Goal: Task Accomplishment & Management: Complete application form

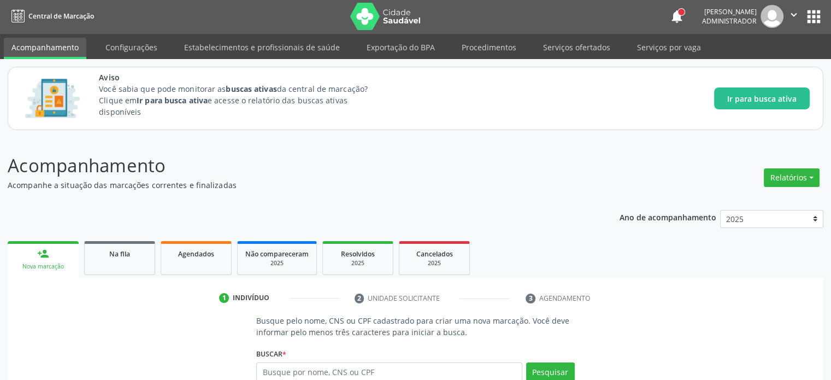
scroll to position [108, 0]
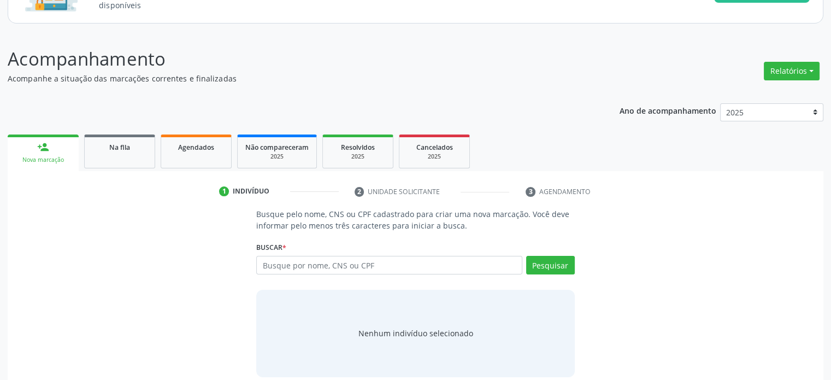
click at [317, 269] on input "text" at bounding box center [388, 265] width 265 height 19
type input "12256977439"
click at [551, 256] on button "Pesquisar" at bounding box center [550, 265] width 49 height 19
type input "12256977439"
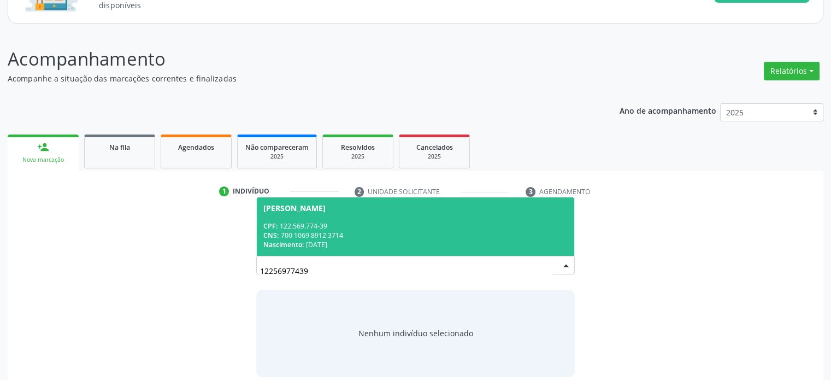
scroll to position [119, 0]
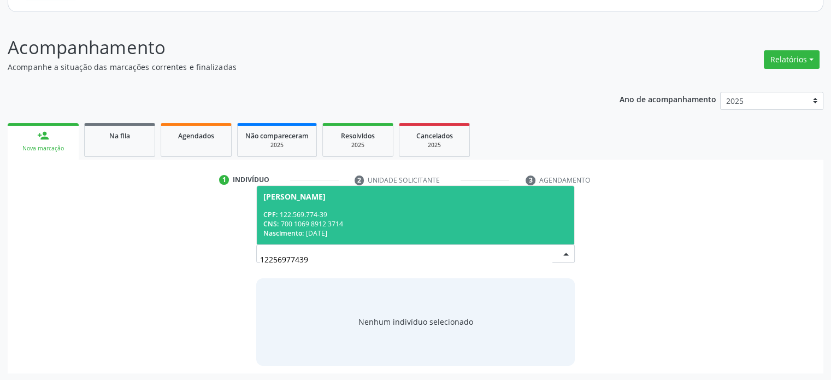
click at [354, 187] on span "[PERSON_NAME] CPF: 122.569.774-39 CNS: 700 1069 8912 3714 Nascimento: [DATE]" at bounding box center [415, 215] width 317 height 58
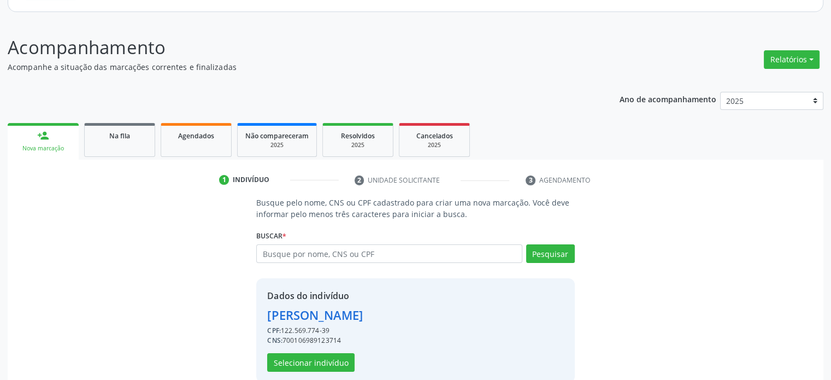
scroll to position [136, 0]
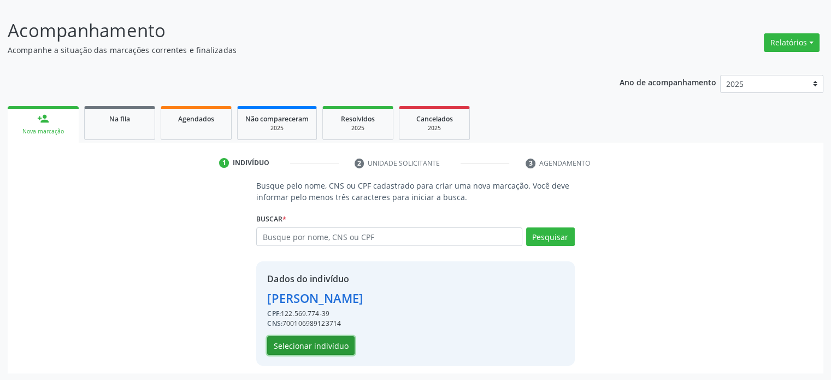
click at [336, 348] on button "Selecionar indivíduo" at bounding box center [310, 345] width 87 height 19
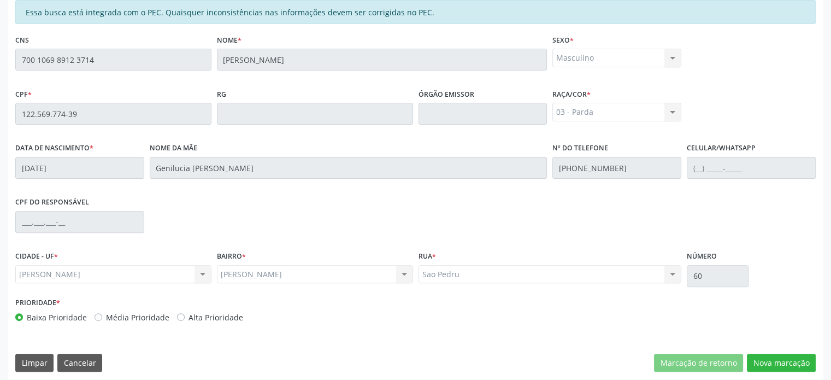
scroll to position [322, 0]
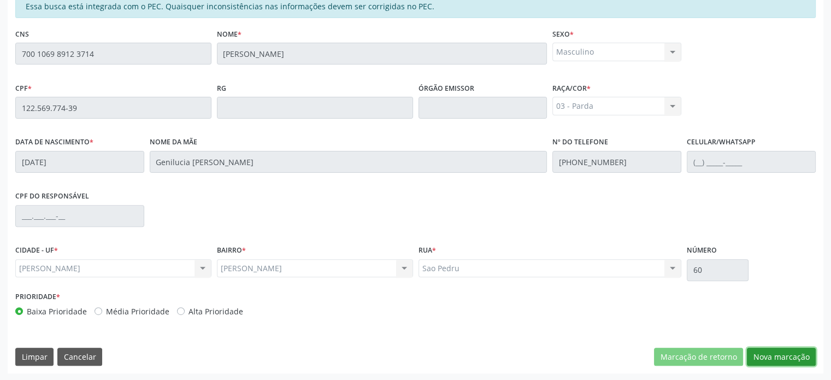
click at [786, 353] on button "Nova marcação" at bounding box center [781, 356] width 69 height 19
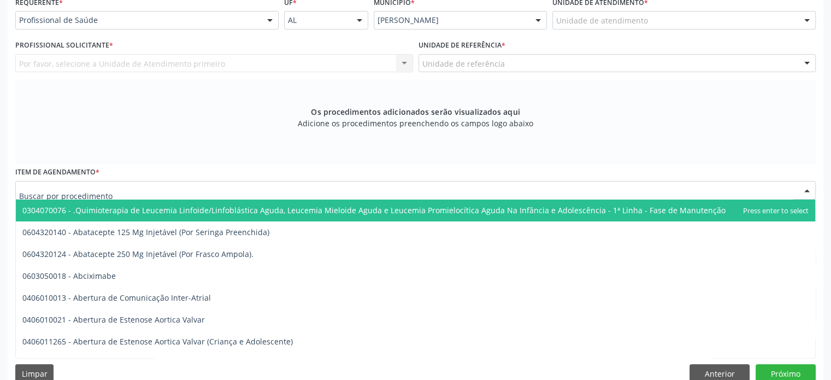
click at [247, 190] on div at bounding box center [415, 190] width 800 height 19
click at [247, 190] on input "text" at bounding box center [406, 196] width 774 height 22
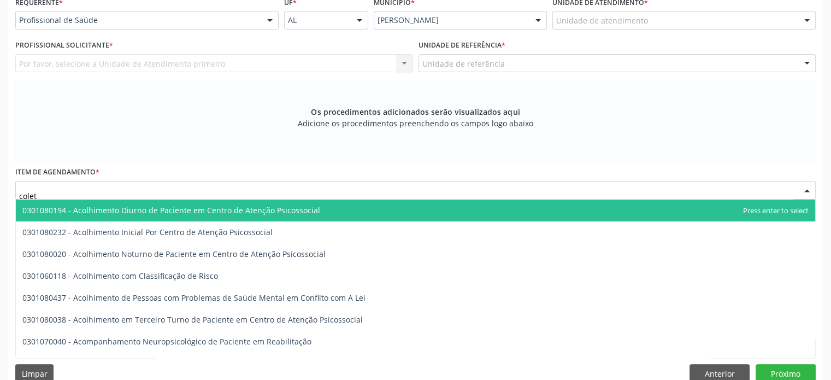
type input "coleta"
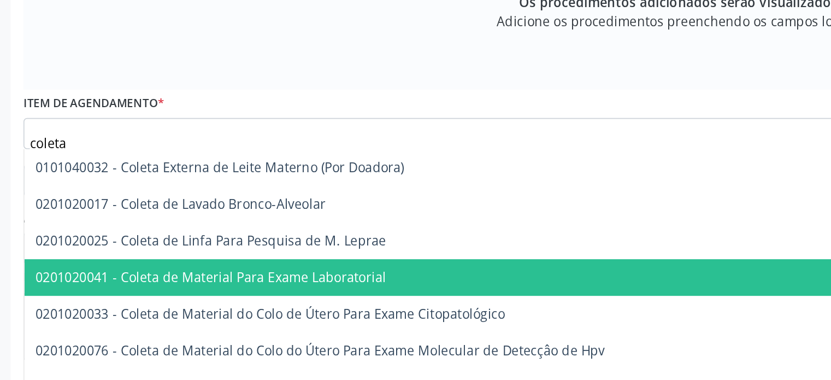
click at [62, 274] on span "0201020041 - Coleta de Material Para Exame Laboratorial" at bounding box center [126, 275] width 209 height 10
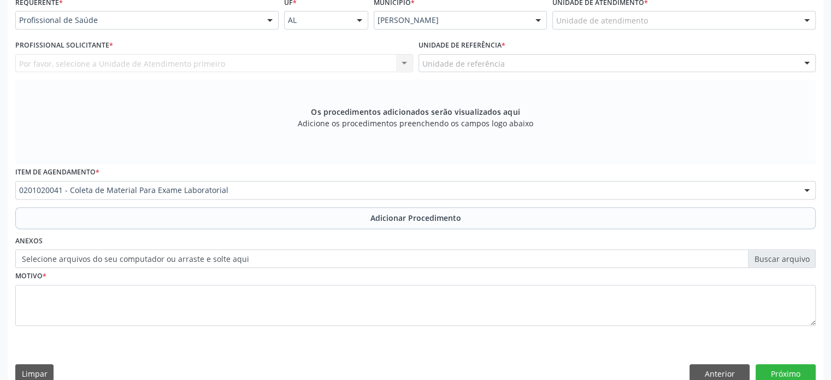
click at [271, 258] on label "Selecione arquivos do seu computador ou arraste e solte aqui" at bounding box center [415, 258] width 800 height 19
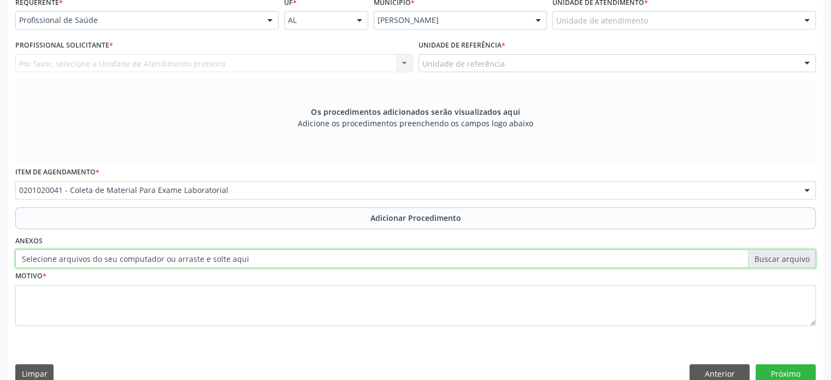
click at [271, 258] on input "Selecione arquivos do seu computador ou arraste e solte aqui" at bounding box center [415, 258] width 800 height 19
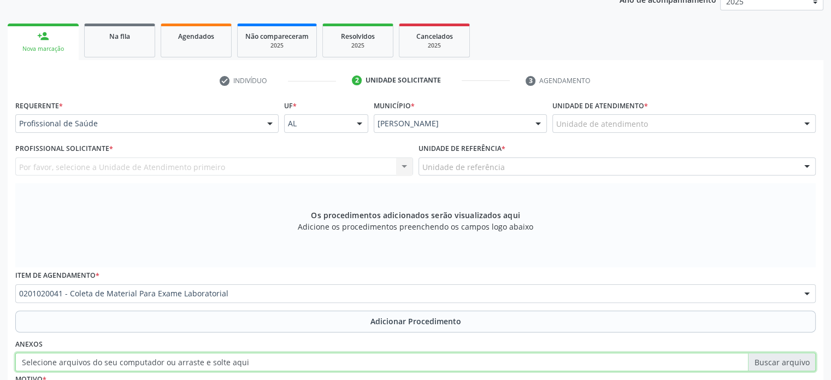
scroll to position [218, 0]
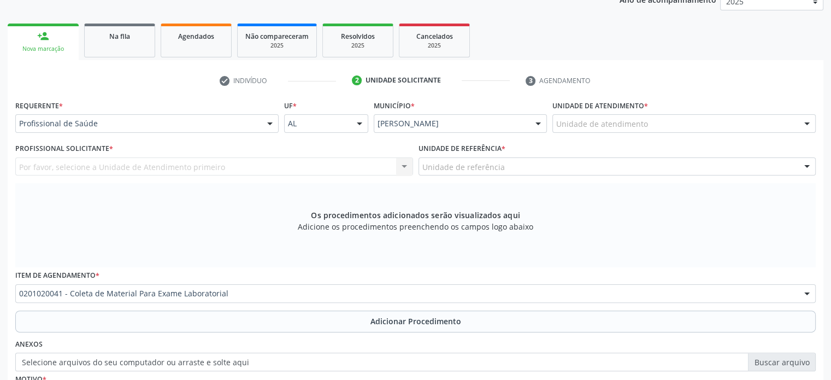
click at [24, 38] on link "person_add Nova marcação" at bounding box center [43, 41] width 71 height 37
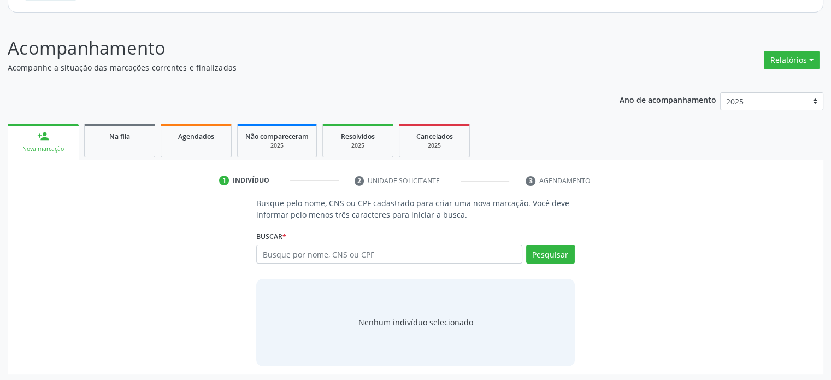
scroll to position [119, 0]
type input "12256977439"
click at [555, 252] on button "Pesquisar" at bounding box center [550, 253] width 49 height 19
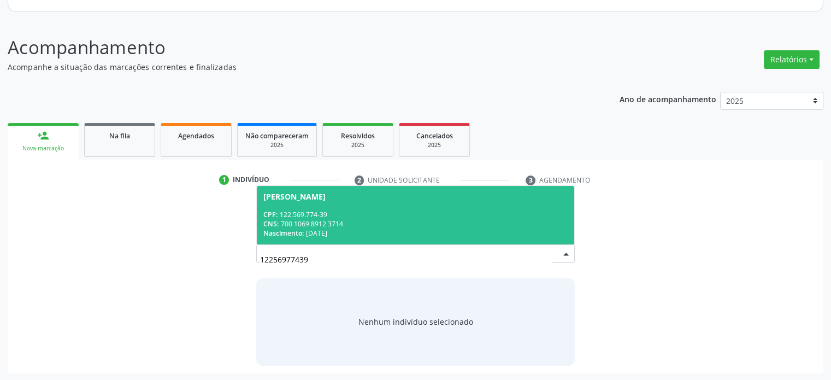
click at [317, 216] on div "CPF: 122.569.774-39" at bounding box center [415, 214] width 304 height 9
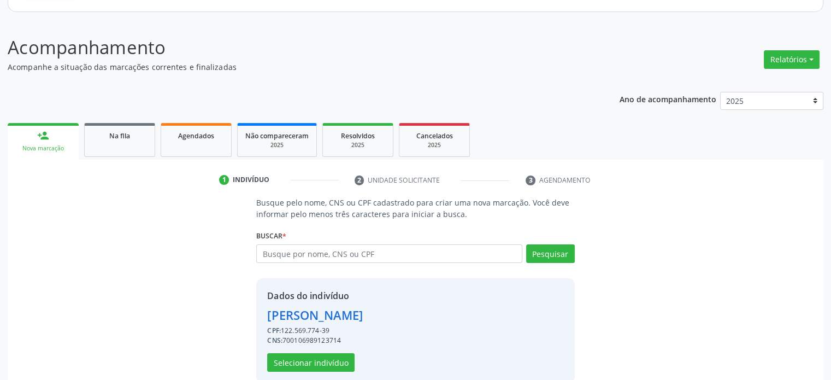
scroll to position [136, 0]
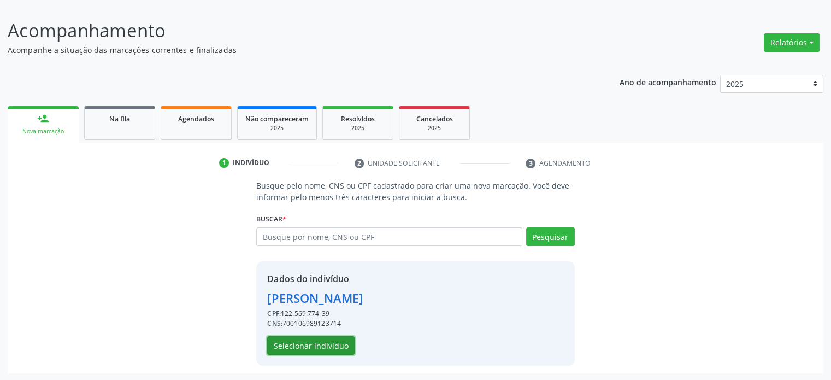
click at [301, 341] on button "Selecionar indivíduo" at bounding box center [310, 345] width 87 height 19
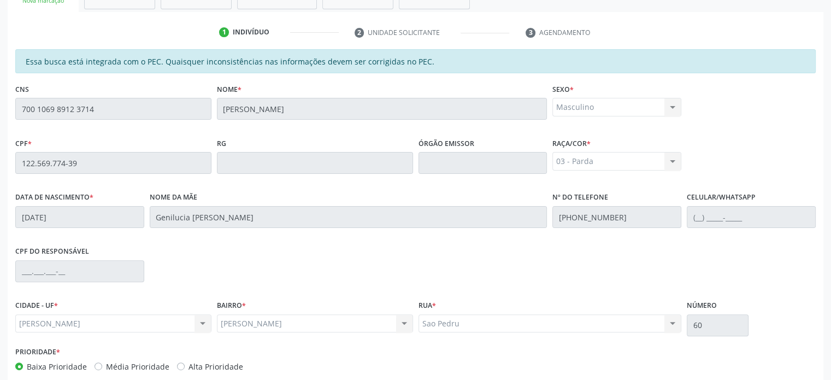
scroll to position [322, 0]
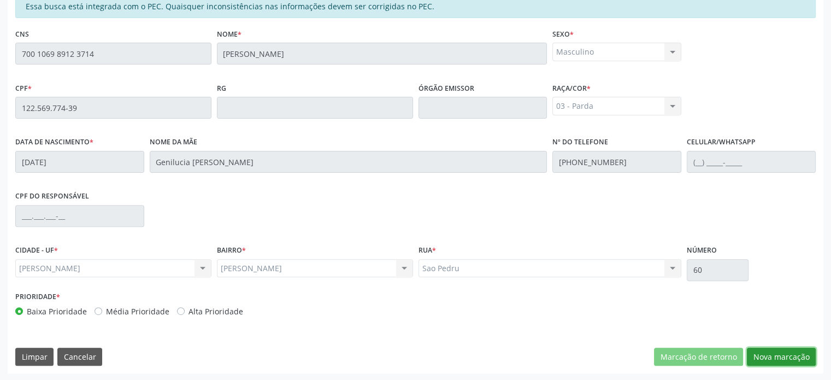
click at [750, 353] on button "Nova marcação" at bounding box center [781, 356] width 69 height 19
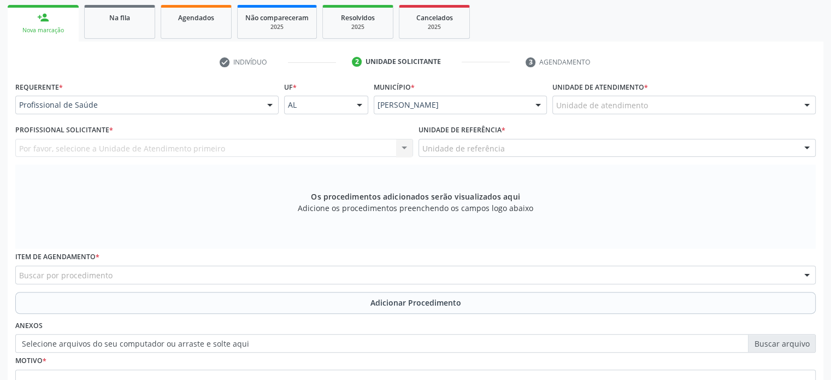
scroll to position [291, 0]
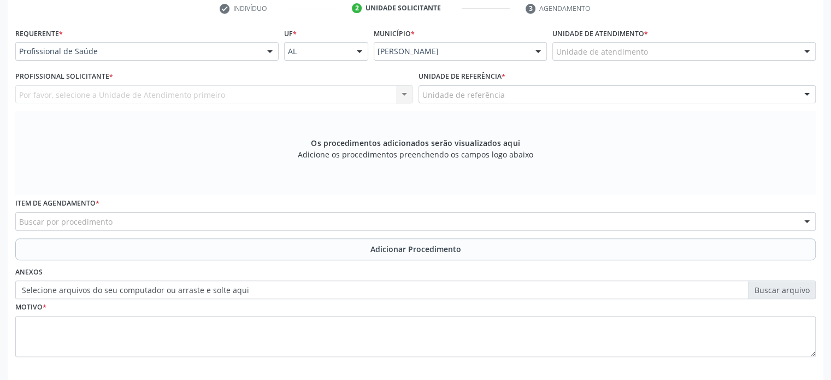
click at [167, 286] on label "Selecione arquivos do seu computador ou arraste e solte aqui" at bounding box center [415, 289] width 800 height 19
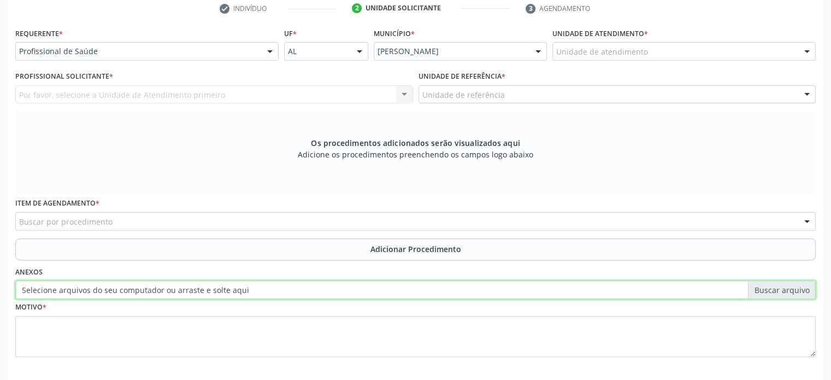
click at [167, 286] on input "Selecione arquivos do seu computador ou arraste e solte aqui" at bounding box center [415, 289] width 800 height 19
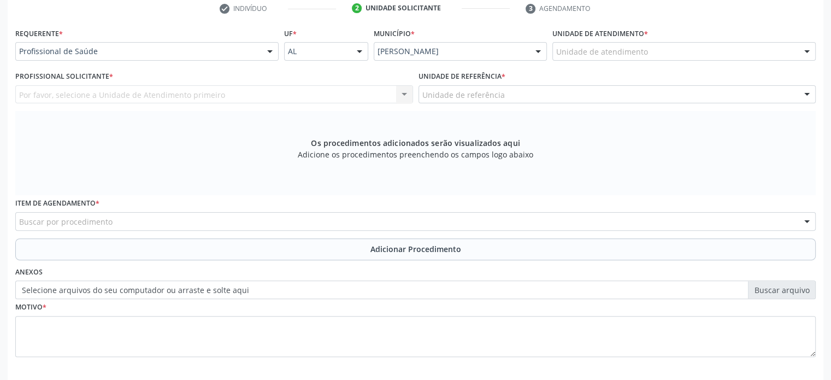
click at [17, 271] on label "Anexos" at bounding box center [28, 272] width 27 height 17
click at [55, 269] on div "Anexos Selecione arquivos do seu computador ou arraste e solte aqui" at bounding box center [416, 281] width 806 height 35
click at [56, 289] on label "Selecione arquivos do seu computador ou arraste e solte aqui" at bounding box center [415, 289] width 800 height 19
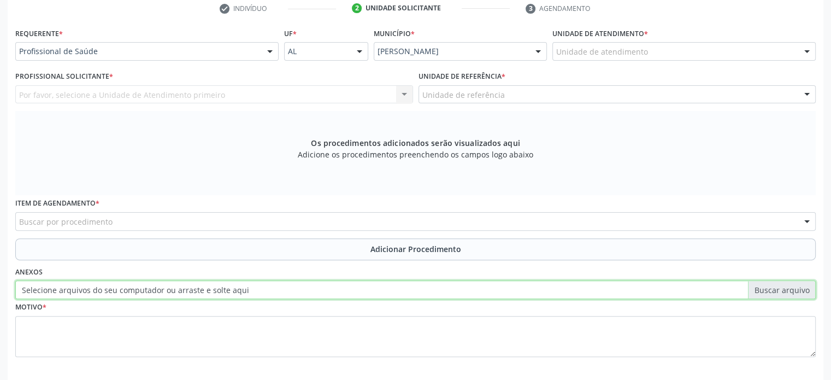
click at [56, 289] on input "Selecione arquivos do seu computador ou arraste e solte aqui" at bounding box center [415, 289] width 800 height 19
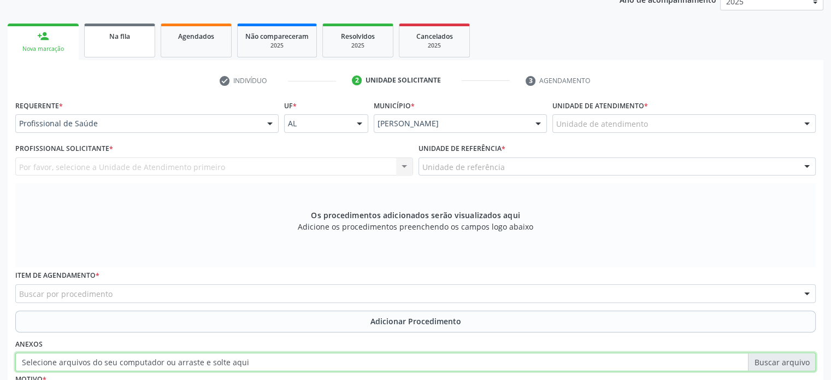
scroll to position [218, 0]
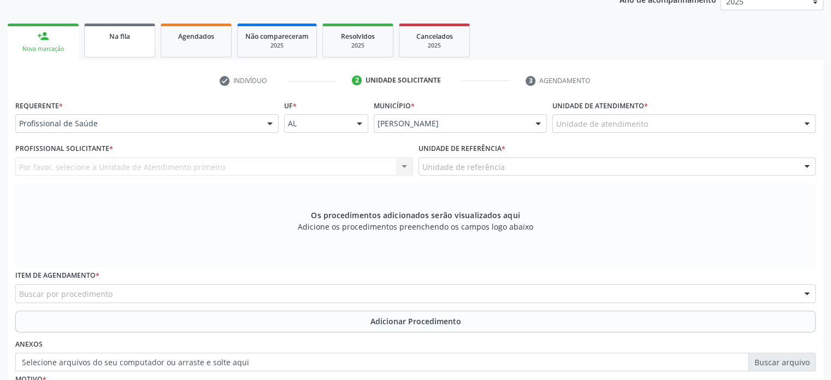
click at [114, 40] on div "Na fila" at bounding box center [119, 35] width 55 height 11
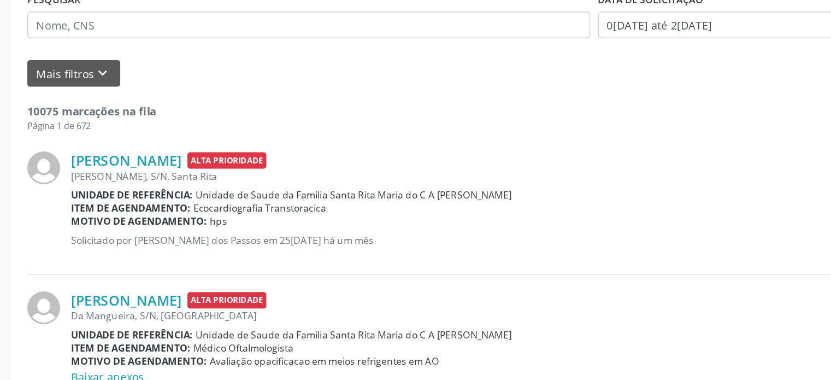
scroll to position [188, 0]
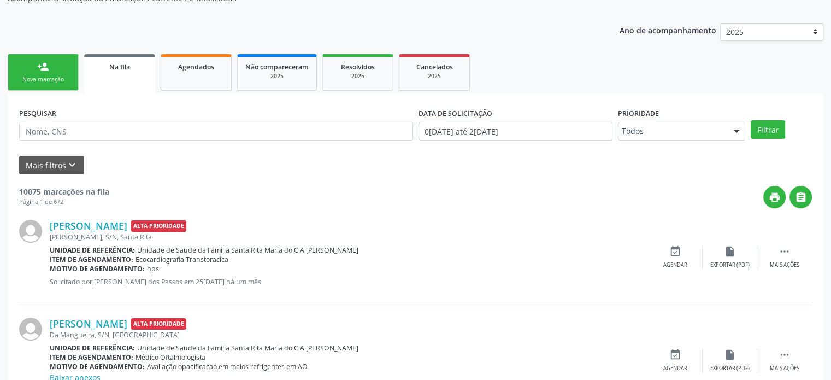
click at [118, 67] on span "Na fila" at bounding box center [119, 66] width 21 height 9
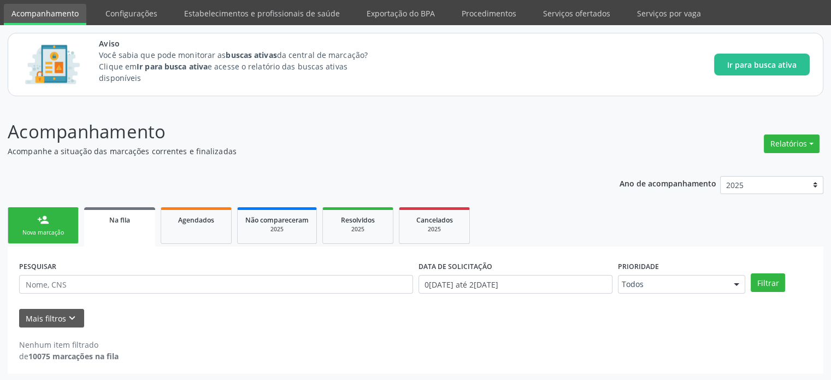
scroll to position [35, 0]
click at [776, 288] on button "Filtrar" at bounding box center [767, 282] width 34 height 19
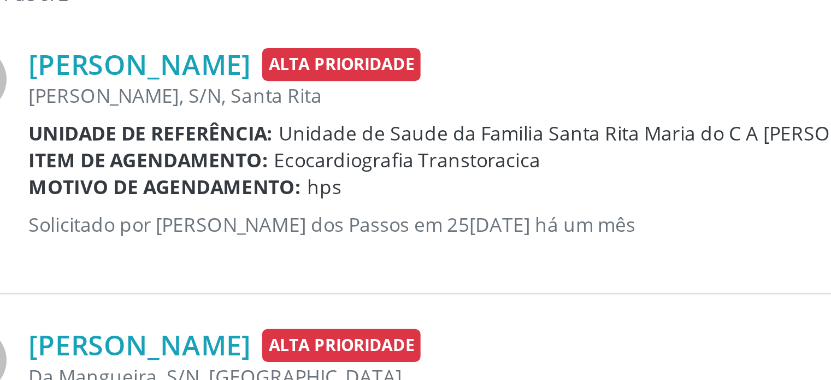
scroll to position [276, 0]
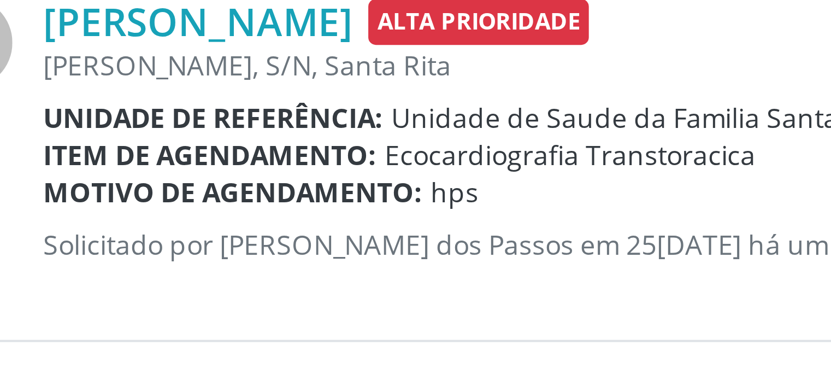
click at [151, 180] on span "hps" at bounding box center [153, 180] width 12 height 9
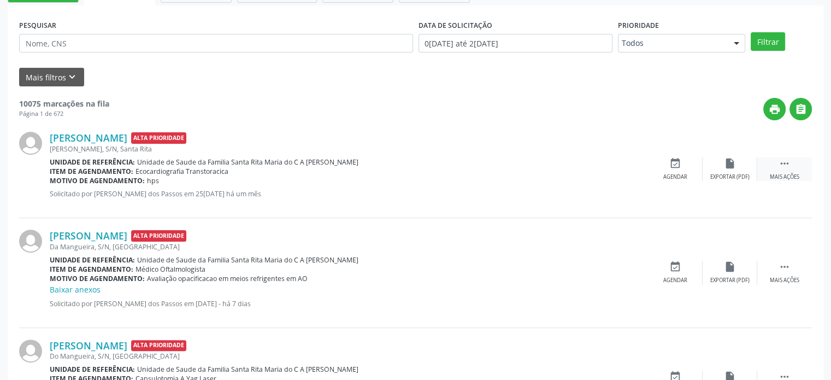
click at [782, 166] on icon "" at bounding box center [784, 163] width 12 height 12
click at [736, 170] on div "edit Editar" at bounding box center [729, 168] width 55 height 23
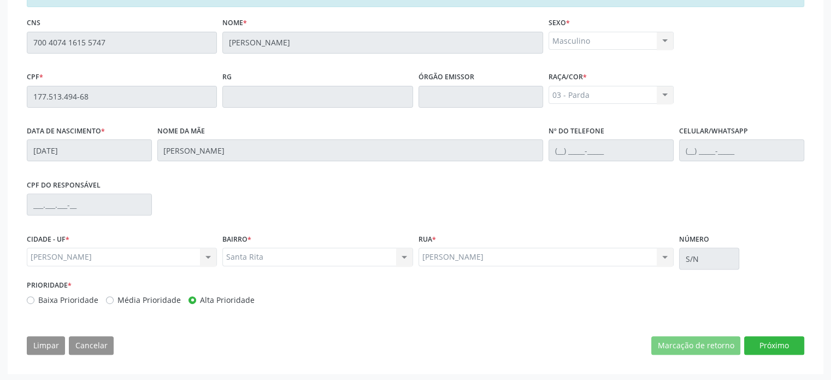
scroll to position [335, 0]
click at [38, 300] on label "Baixa Prioridade" at bounding box center [68, 299] width 60 height 11
click at [29, 300] on input "Baixa Prioridade" at bounding box center [31, 299] width 8 height 10
radio input "true"
click at [766, 345] on button "Próximo" at bounding box center [774, 345] width 60 height 19
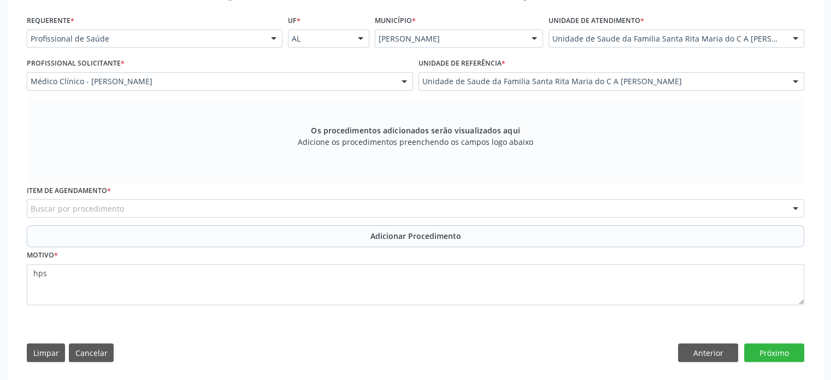
scroll to position [282, 0]
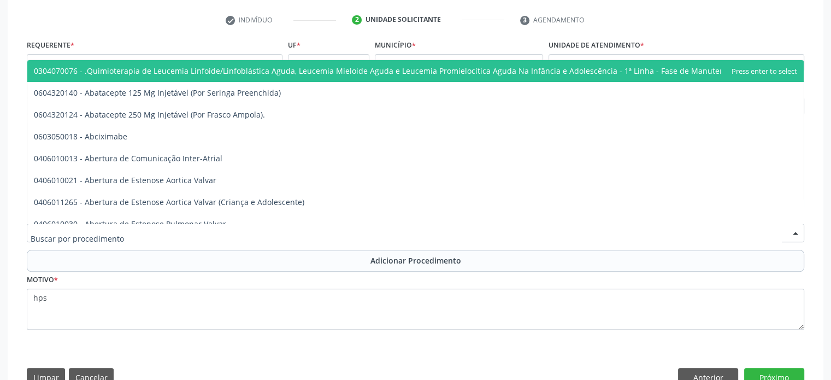
click at [44, 224] on div at bounding box center [415, 232] width 777 height 19
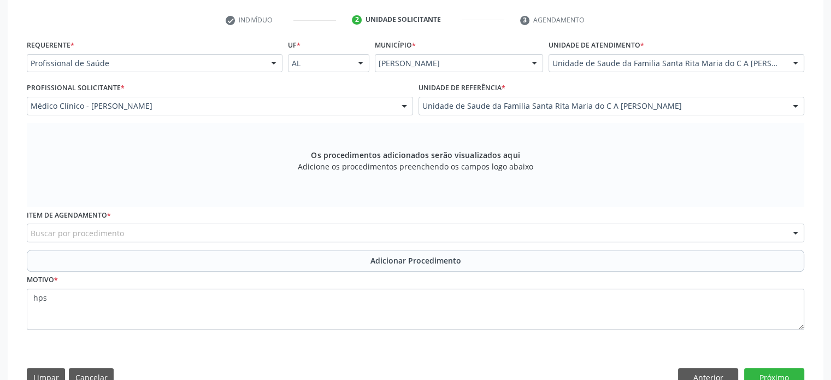
click at [11, 217] on div "check Indivíduo 2 Unidade solicitante 3 Agendamento Essa busca está integrada c…" at bounding box center [415, 201] width 815 height 405
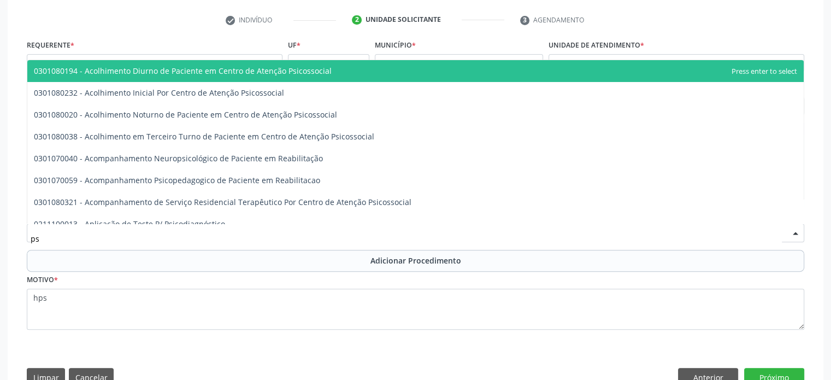
type input "p"
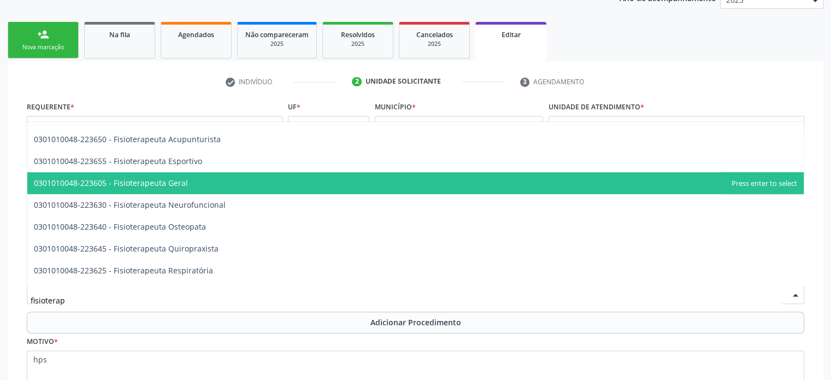
scroll to position [220, 0]
type input "fisioterap"
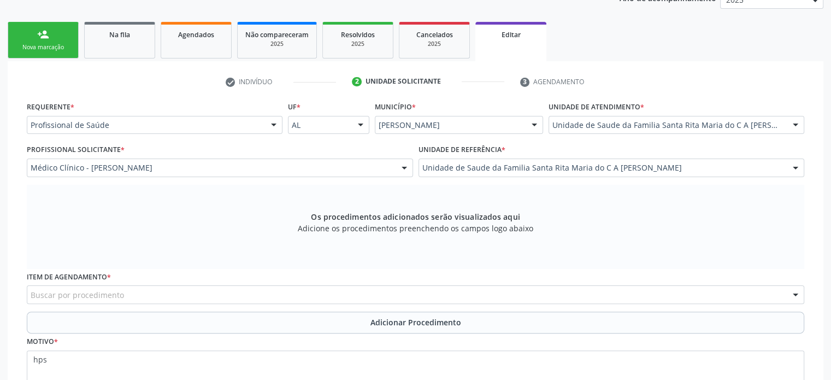
click at [7, 190] on div "Acompanhamento Acompanhe a situação das marcações correntes e finalizadas Relat…" at bounding box center [415, 197] width 831 height 556
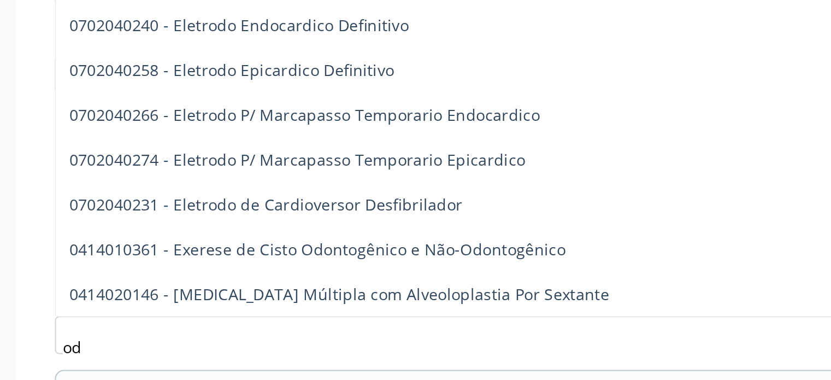
type input "o"
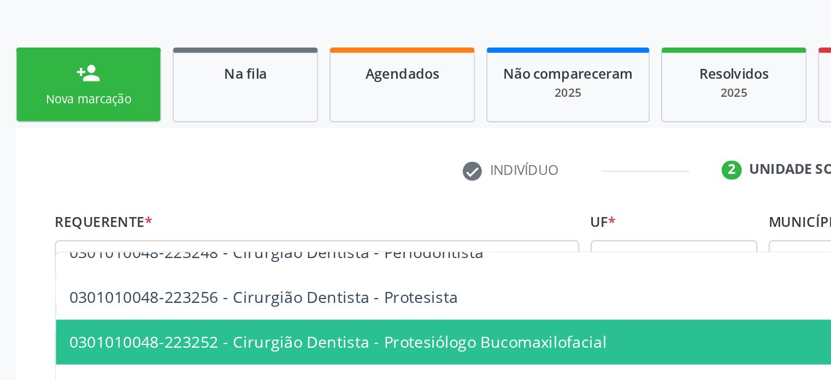
scroll to position [218, 0]
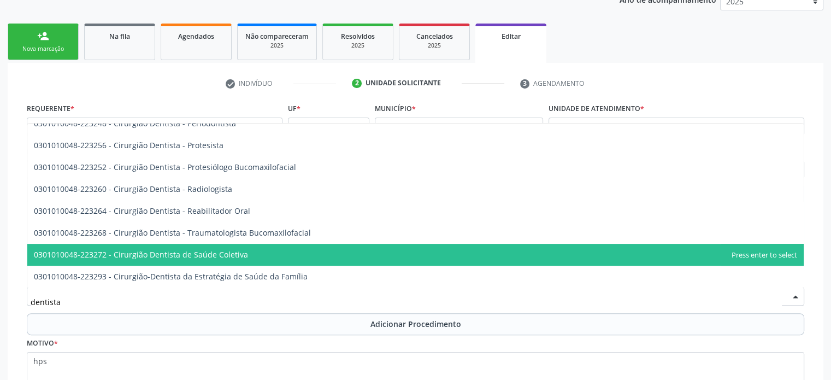
click at [101, 246] on span "0301010048-223272 - Cirurgião Dentista de Saúde Coletiva" at bounding box center [415, 255] width 776 height 22
type input "dentista"
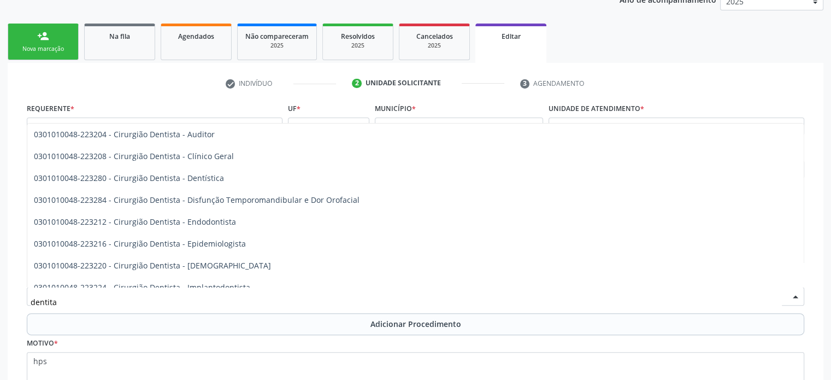
scroll to position [0, 0]
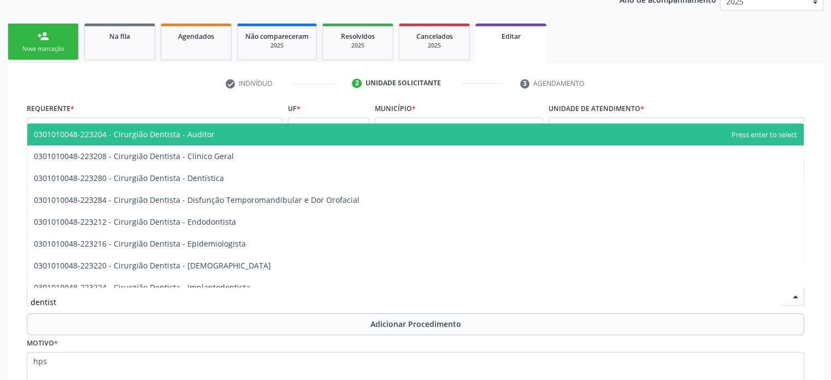
type input "dentista"
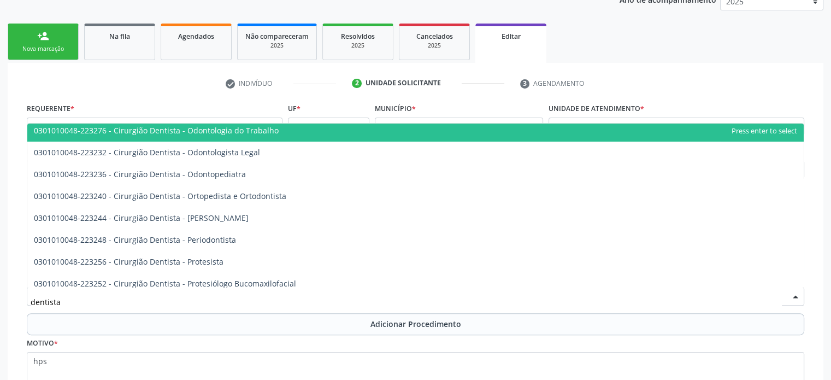
scroll to position [225, 0]
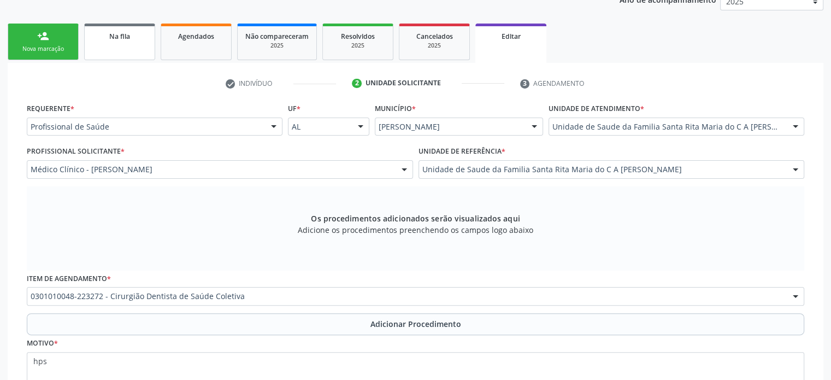
click at [117, 37] on span "Na fila" at bounding box center [119, 36] width 21 height 9
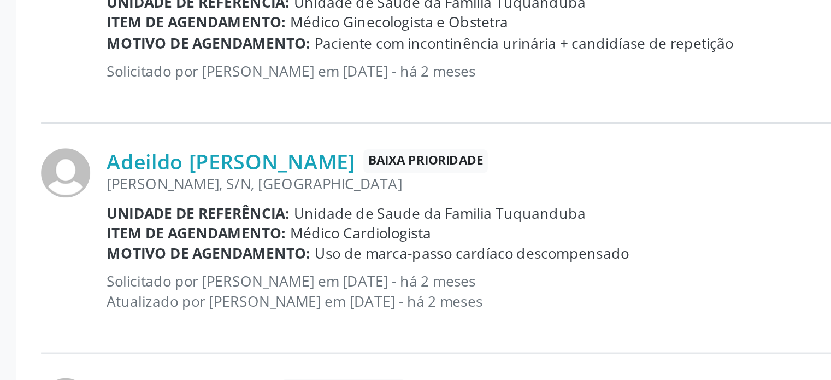
scroll to position [1029, 0]
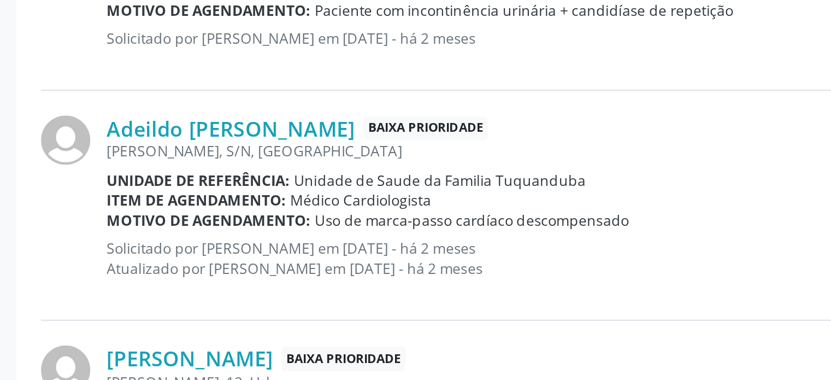
drag, startPoint x: 44, startPoint y: 208, endPoint x: 196, endPoint y: 211, distance: 151.9
click at [196, 211] on div "Adeildo Nunes Viana Baixa Prioridade Erick Ferraz, S/N, Tuquanduba Unidade de r…" at bounding box center [415, 247] width 792 height 107
click at [222, 222] on div "Erick Ferraz, S/N, Tuquanduba" at bounding box center [349, 221] width 598 height 9
drag, startPoint x: 44, startPoint y: 206, endPoint x: 225, endPoint y: 214, distance: 181.5
click at [225, 214] on div "Adeildo Nunes Viana Baixa Prioridade Erick Ferraz, S/N, Tuquanduba Unidade de r…" at bounding box center [415, 247] width 792 height 107
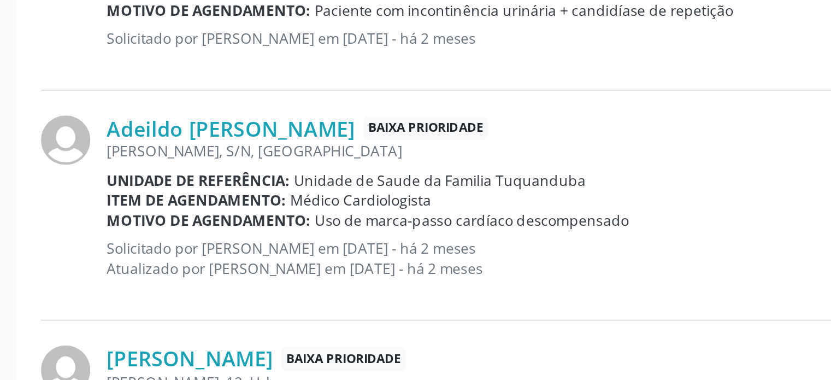
drag, startPoint x: 147, startPoint y: 249, endPoint x: 296, endPoint y: 256, distance: 148.7
click at [296, 256] on div "Motivo de agendamento: Uso de marca-passo cardíaco descompensado" at bounding box center [349, 254] width 598 height 9
click at [175, 242] on span "Médico Cardiologista" at bounding box center [168, 244] width 66 height 9
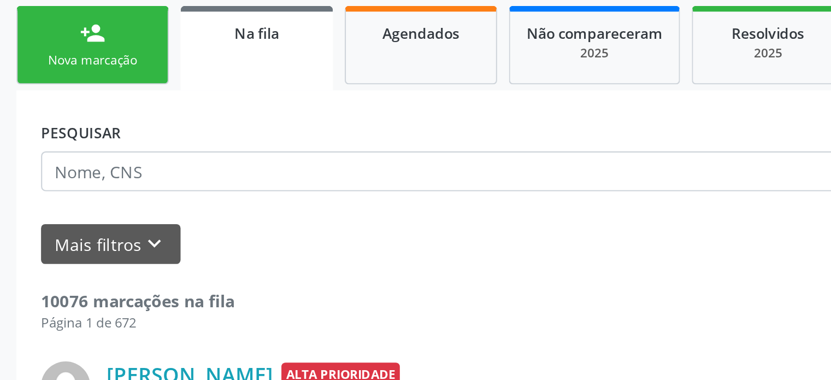
scroll to position [219, 0]
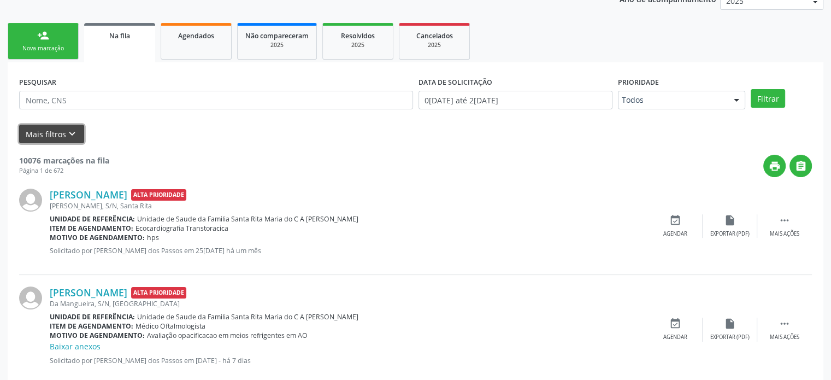
click at [43, 134] on button "Mais filtros keyboard_arrow_down" at bounding box center [51, 134] width 65 height 19
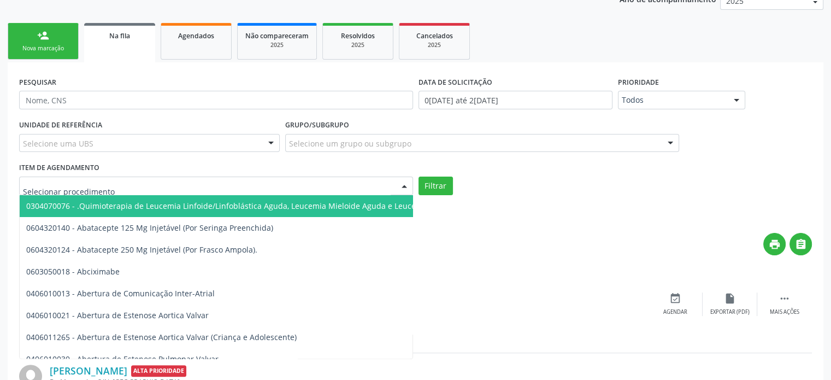
click at [76, 177] on div at bounding box center [216, 185] width 394 height 19
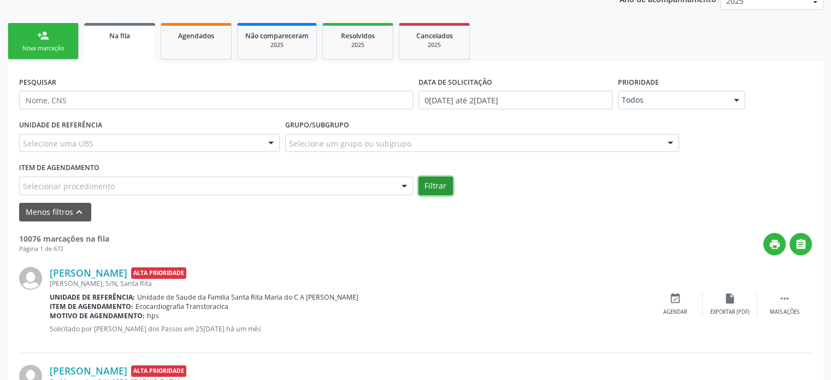
click at [441, 181] on button "Filtrar" at bounding box center [435, 185] width 34 height 19
click at [128, 255] on div "Everaldo Vitor de Oliveira Alta Prioridade Adelina de Carvalho Melo, S/N, Santa…" at bounding box center [415, 304] width 792 height 98
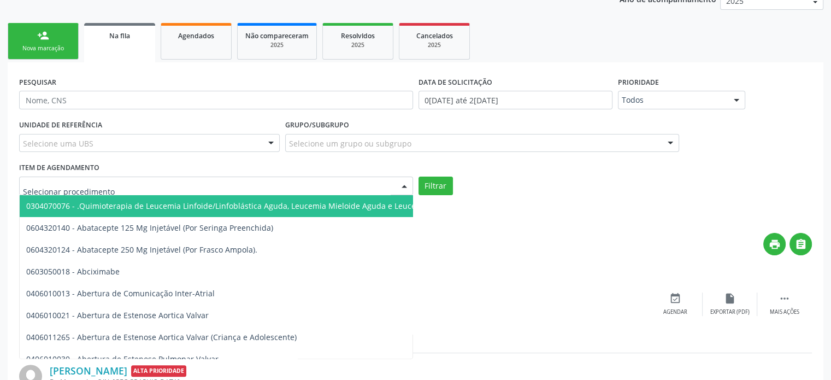
click at [131, 186] on div at bounding box center [216, 185] width 394 height 19
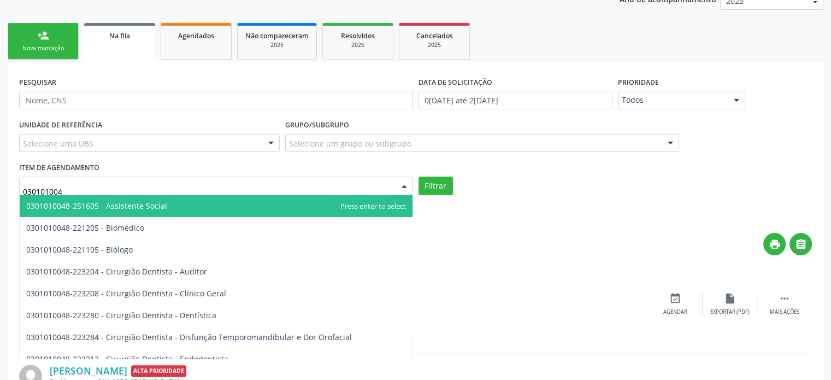
type input "0301010048"
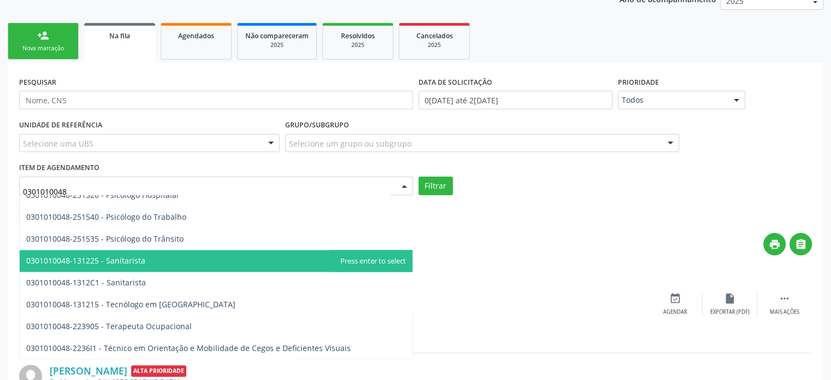
scroll to position [302, 0]
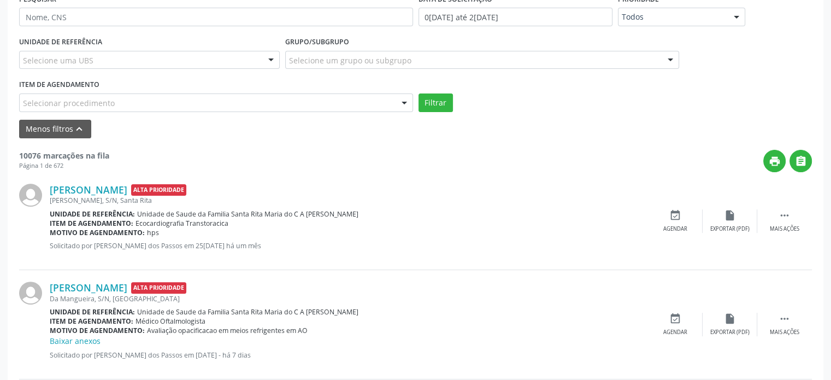
click at [536, 176] on div "Everaldo Vitor de Oliveira Alta Prioridade Adelina de Carvalho Melo, S/N, Santa…" at bounding box center [415, 221] width 792 height 98
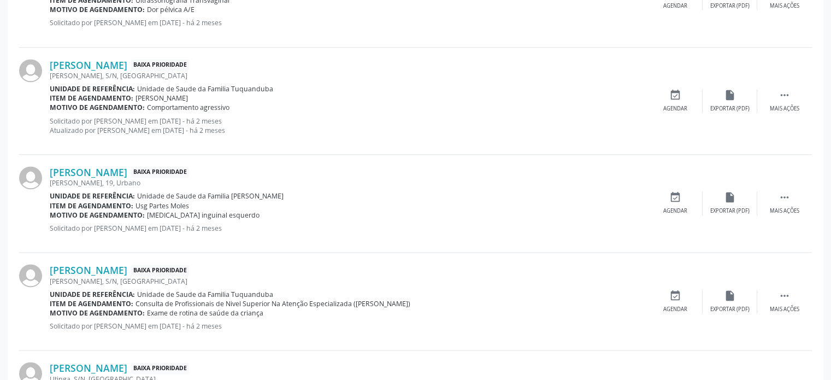
scroll to position [1681, 0]
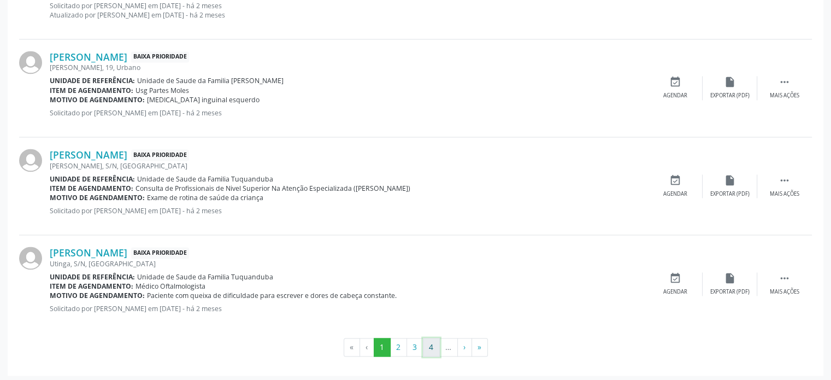
click at [431, 342] on button "4" at bounding box center [431, 347] width 17 height 19
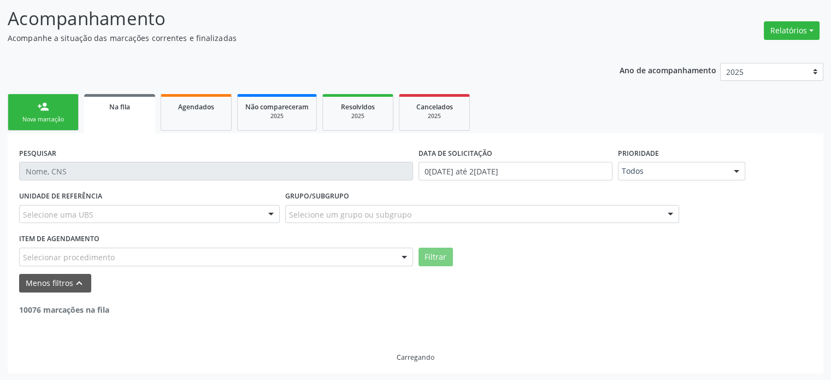
scroll to position [1647, 0]
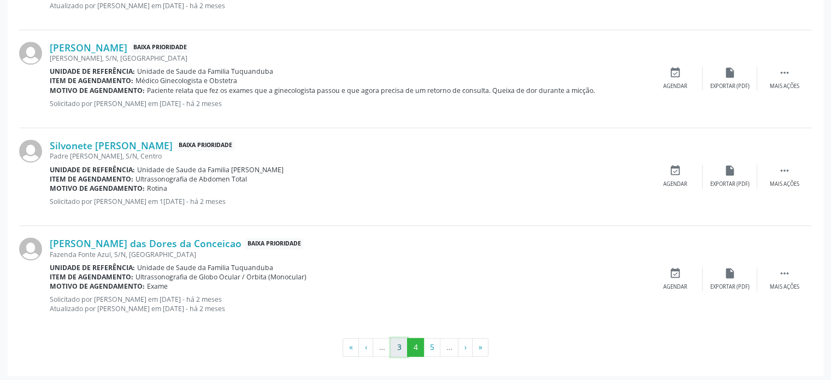
click at [394, 346] on button "3" at bounding box center [398, 347] width 17 height 19
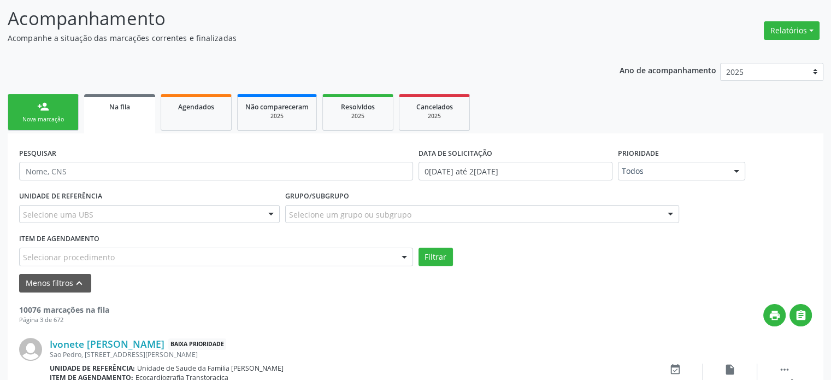
scroll to position [1619, 0]
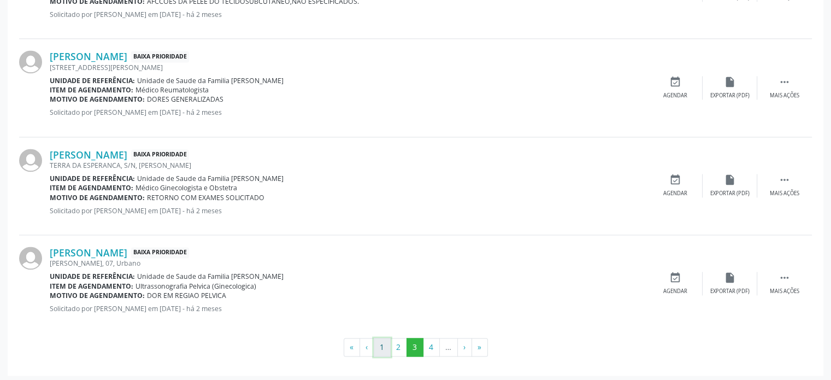
click at [381, 344] on button "1" at bounding box center [382, 347] width 17 height 19
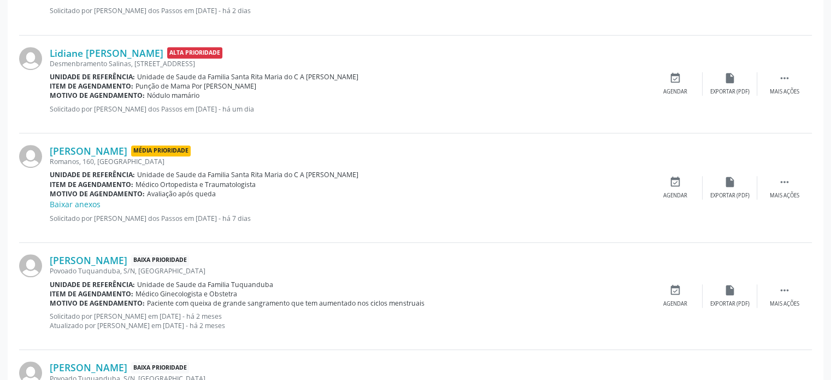
scroll to position [647, 0]
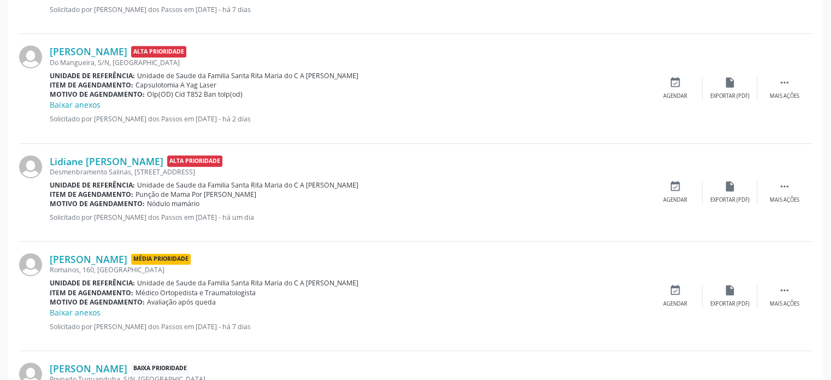
drag, startPoint x: 108, startPoint y: 236, endPoint x: 293, endPoint y: 303, distance: 196.3
click at [293, 303] on div "Motivo de agendamento: Avaliação após queda" at bounding box center [349, 301] width 598 height 9
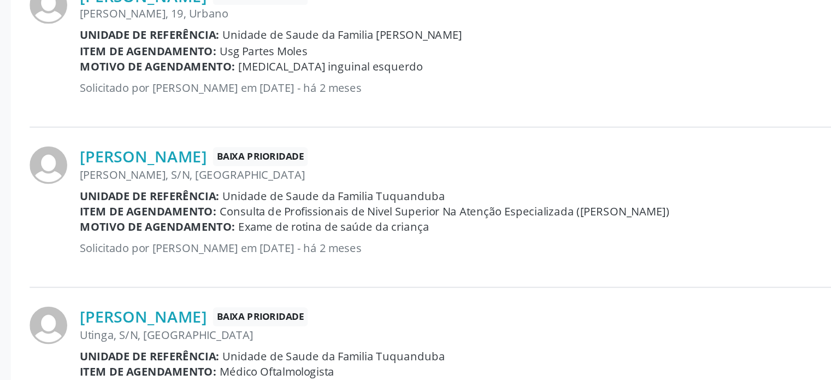
scroll to position [1680, 0]
click at [152, 186] on span "Consulta de Profissionais de Nivel Superior Na Atenção Especializada (Exceto Mé…" at bounding box center [272, 189] width 275 height 9
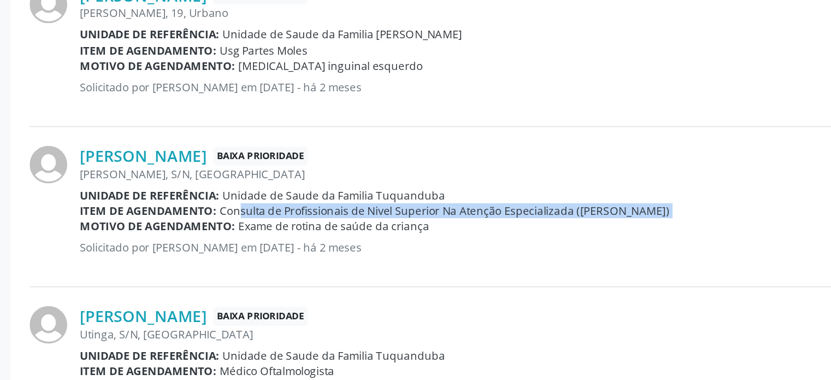
click at [152, 186] on span "Consulta de Profissionais de Nivel Superior Na Atenção Especializada (Exceto Mé…" at bounding box center [272, 189] width 275 height 9
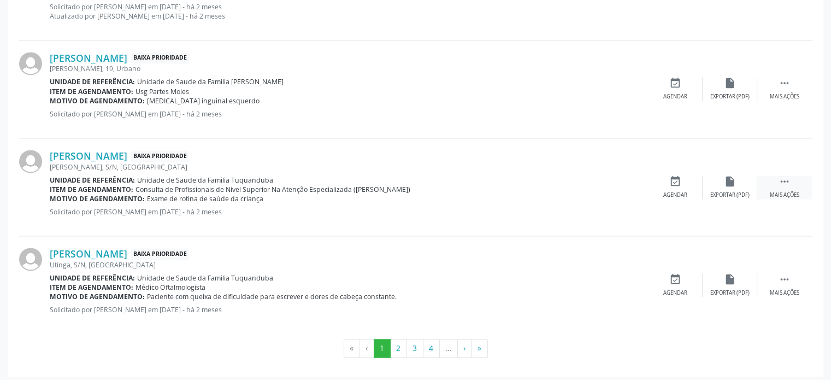
click at [788, 191] on div "Mais ações" at bounding box center [784, 195] width 29 height 8
click at [730, 181] on icon "edit" at bounding box center [730, 181] width 12 height 12
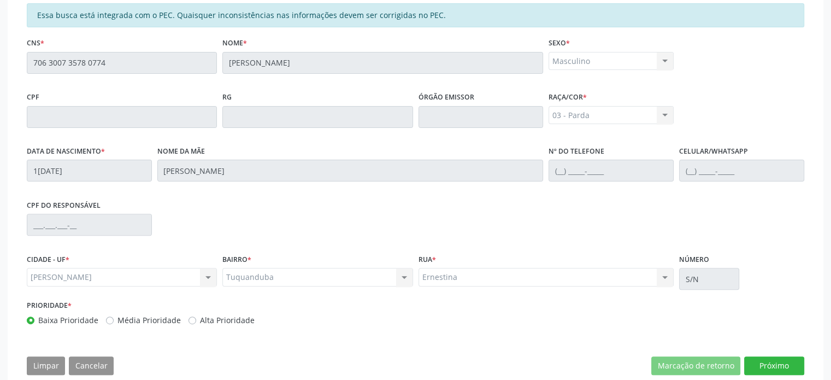
scroll to position [336, 0]
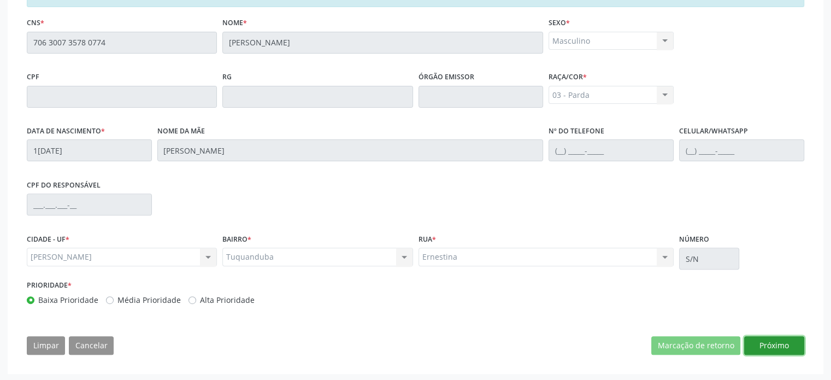
click at [782, 342] on button "Próximo" at bounding box center [774, 345] width 60 height 19
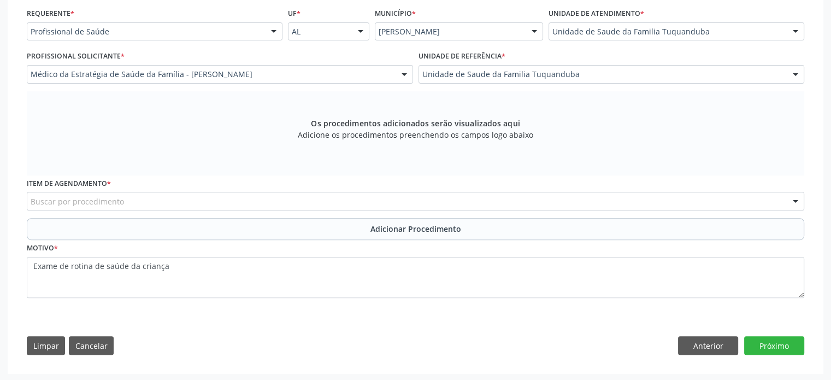
scroll to position [233, 0]
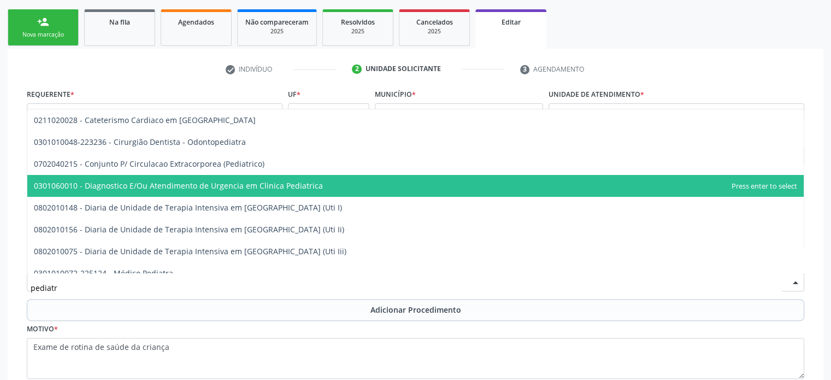
type input "pediatra"
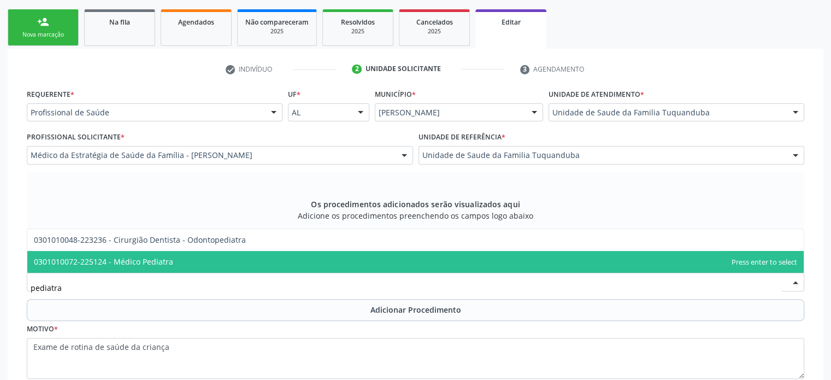
click at [100, 259] on span "0301010072-225124 - Médico Pediatra" at bounding box center [103, 261] width 139 height 10
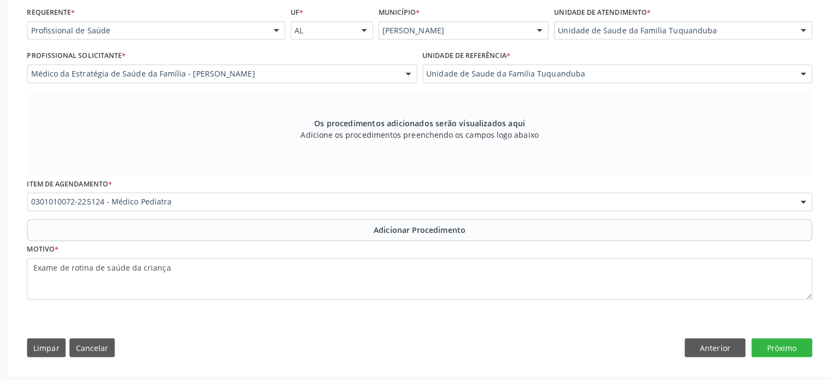
scroll to position [313, 0]
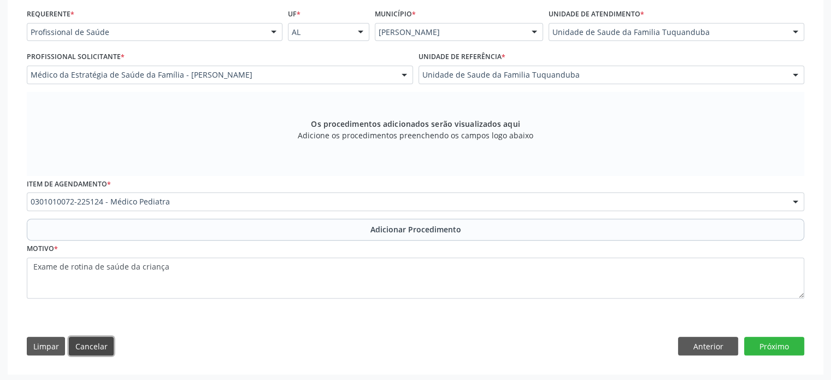
click at [87, 340] on button "Cancelar" at bounding box center [91, 345] width 45 height 19
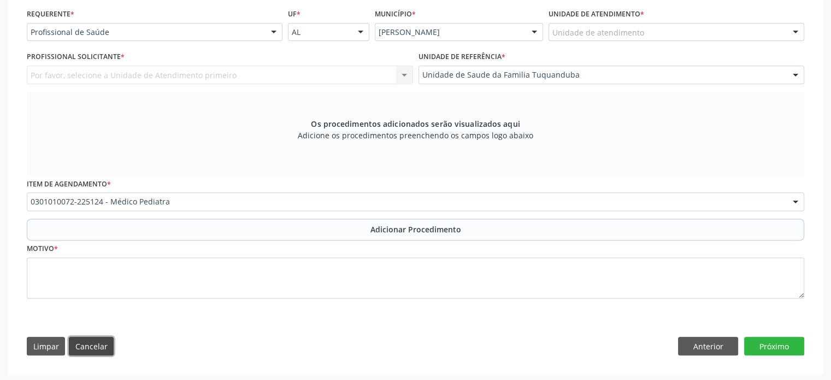
click at [77, 342] on button "Cancelar" at bounding box center [91, 345] width 45 height 19
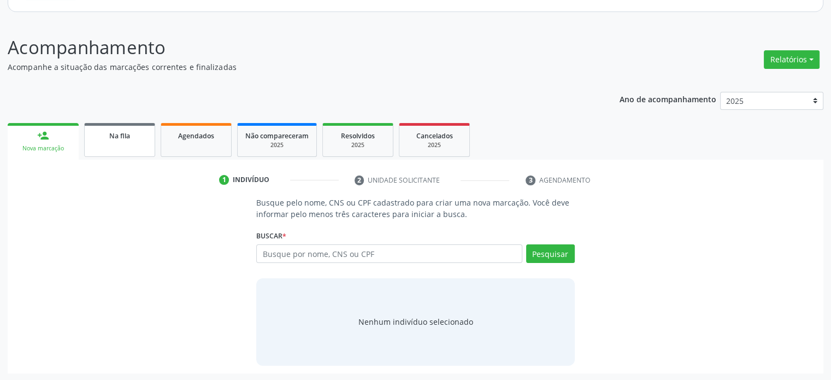
scroll to position [119, 0]
click at [436, 160] on div "1 Indivíduo 2 Unidade solicitante 3 Agendamento Busque pelo nome, CNS ou CPF ca…" at bounding box center [415, 267] width 815 height 214
click at [449, 142] on div "2025" at bounding box center [434, 145] width 55 height 8
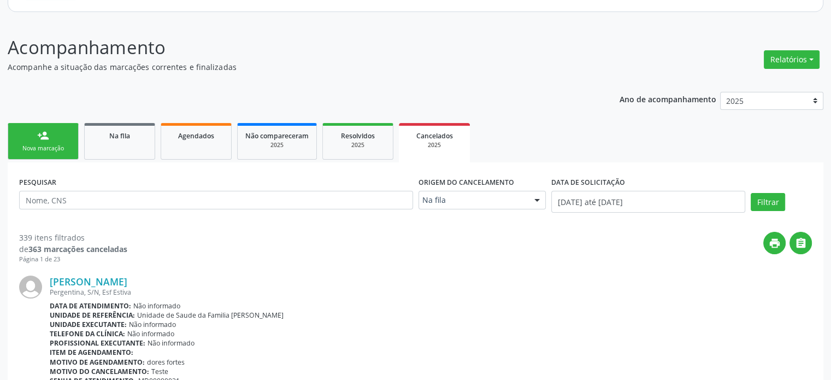
scroll to position [0, 0]
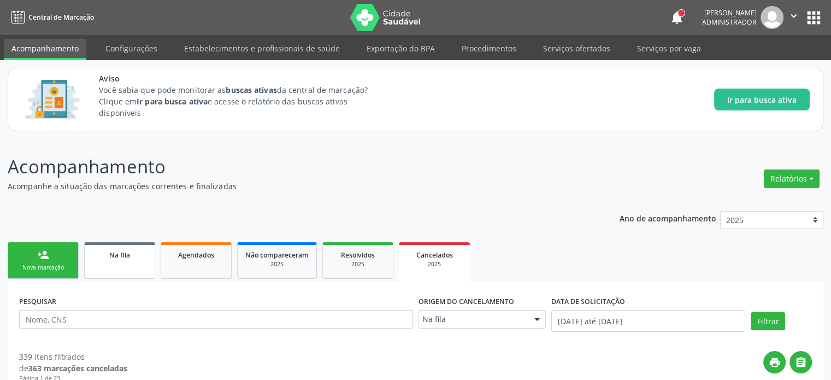
click at [125, 246] on link "Na fila" at bounding box center [119, 260] width 71 height 37
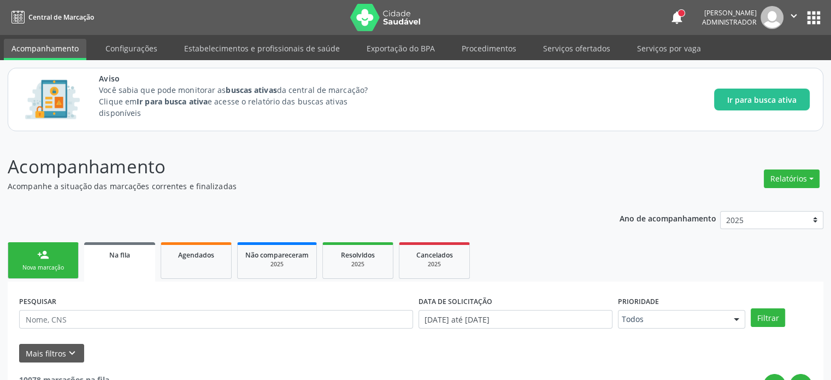
click at [50, 253] on link "person_add Nova marcação" at bounding box center [43, 260] width 71 height 37
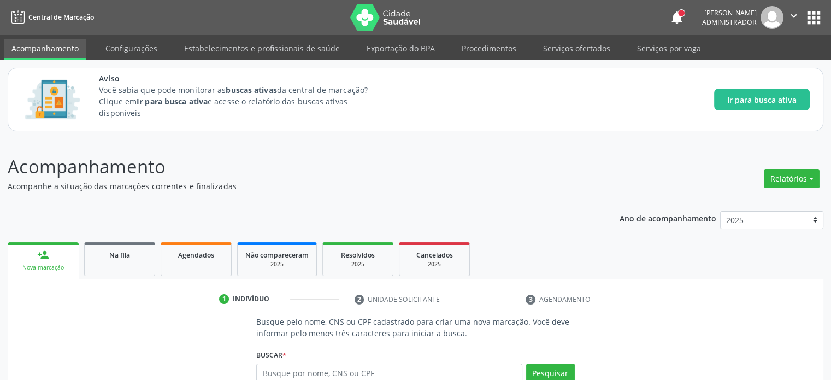
scroll to position [119, 0]
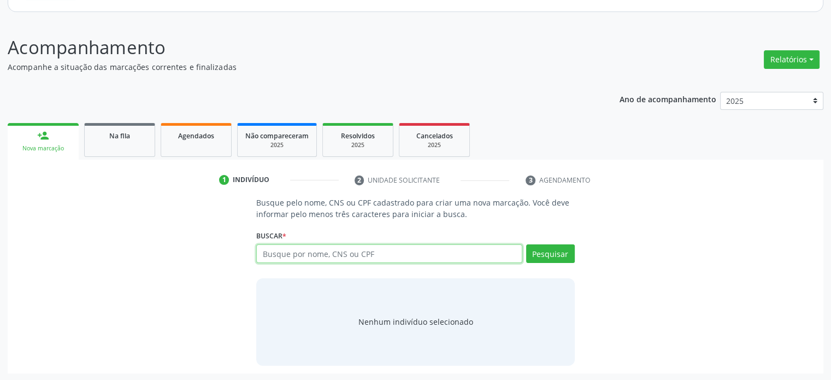
click at [330, 259] on input "text" at bounding box center [388, 253] width 265 height 19
type input "12256977439"
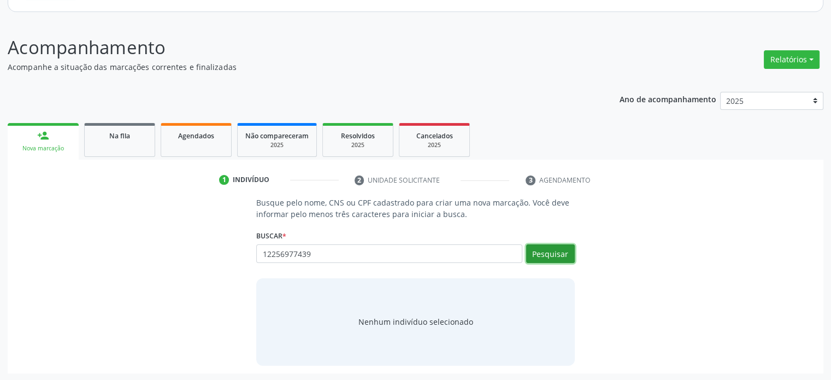
click at [543, 255] on button "Pesquisar" at bounding box center [550, 253] width 49 height 19
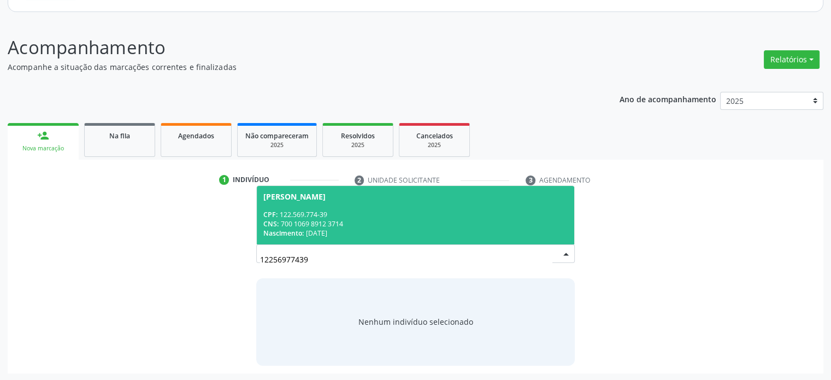
scroll to position [119, 0]
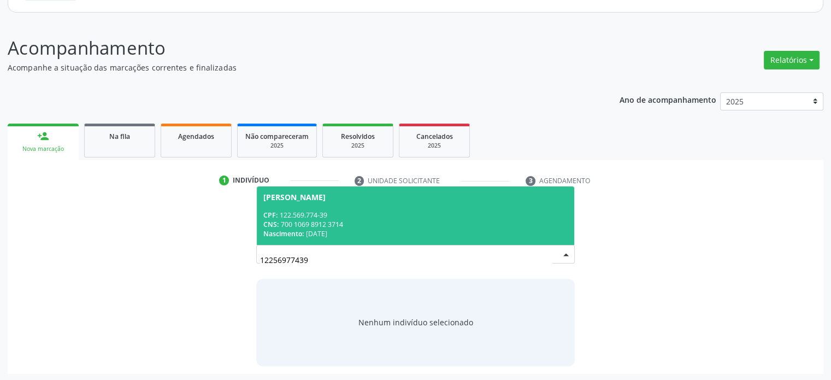
click at [316, 201] on span "[PERSON_NAME] CPF: 122.569.774-39 CNS: 700 1069 8912 3714 Nascimento: [DATE]" at bounding box center [415, 215] width 317 height 58
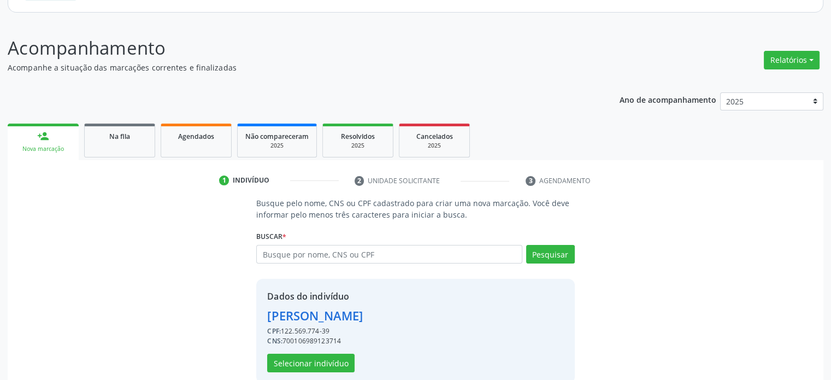
scroll to position [136, 0]
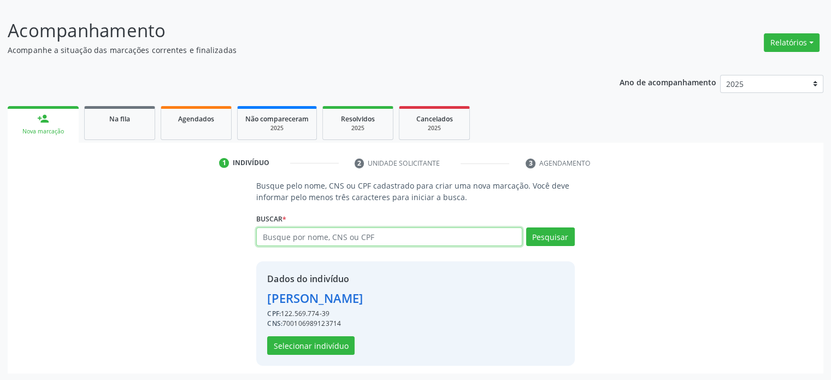
click at [304, 240] on input "text" at bounding box center [388, 236] width 265 height 19
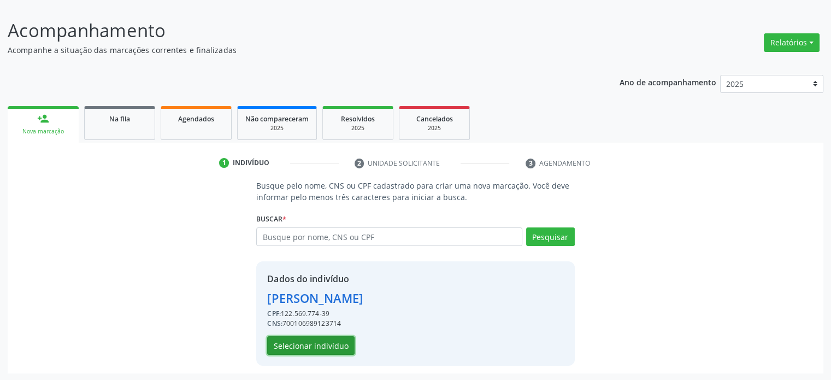
click at [319, 346] on button "Selecionar indivíduo" at bounding box center [310, 345] width 87 height 19
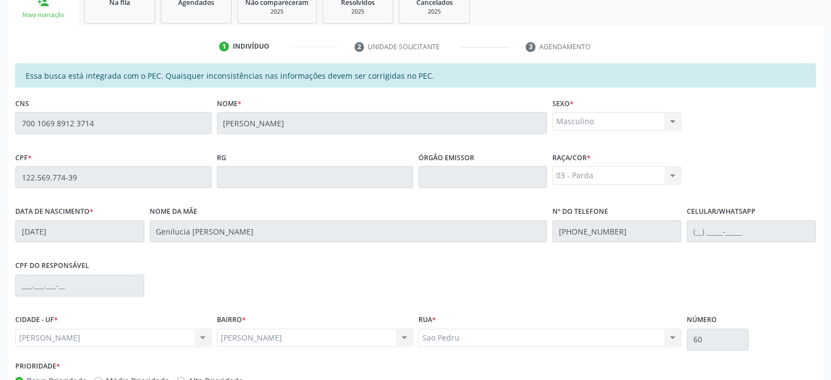
scroll to position [322, 0]
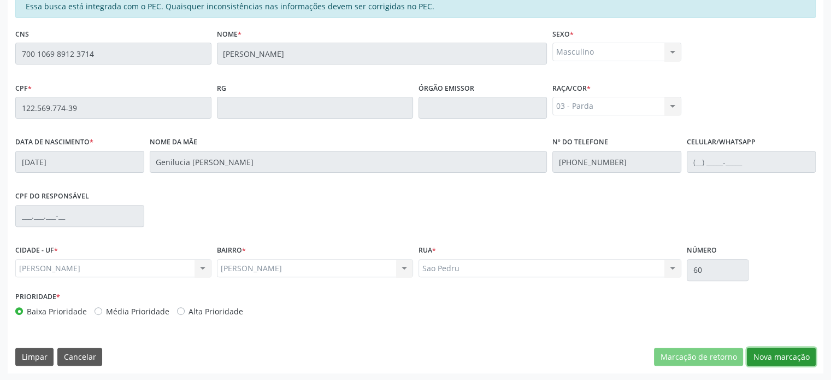
click at [789, 352] on button "Nova marcação" at bounding box center [781, 356] width 69 height 19
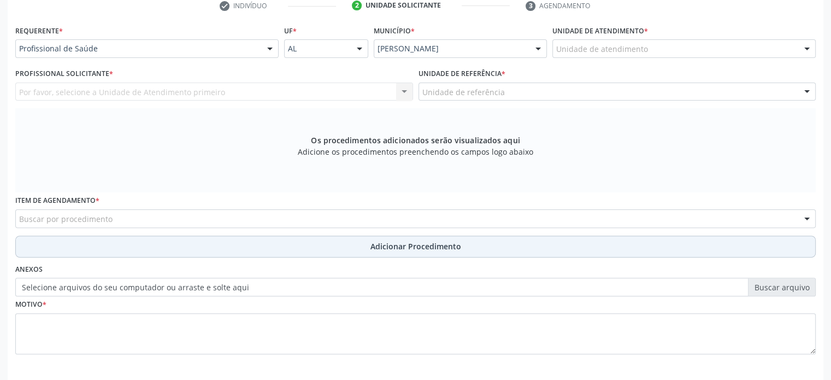
scroll to position [297, 0]
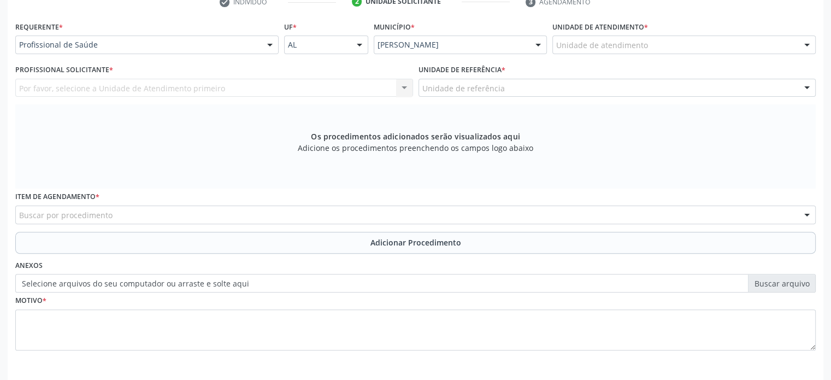
click at [116, 277] on label "Selecione arquivos do seu computador ou arraste e solte aqui" at bounding box center [415, 283] width 800 height 19
click at [116, 277] on input "Selecione arquivos do seu computador ou arraste e solte aqui" at bounding box center [415, 283] width 800 height 19
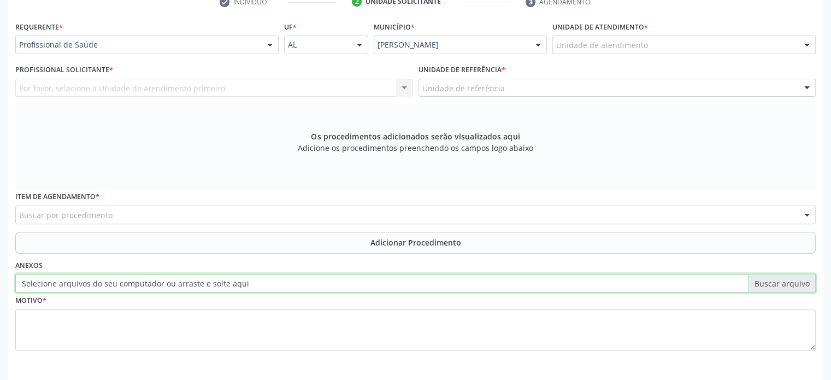
type input "C:\fakepath\Captura de tela 2025-09-24 115330.png"
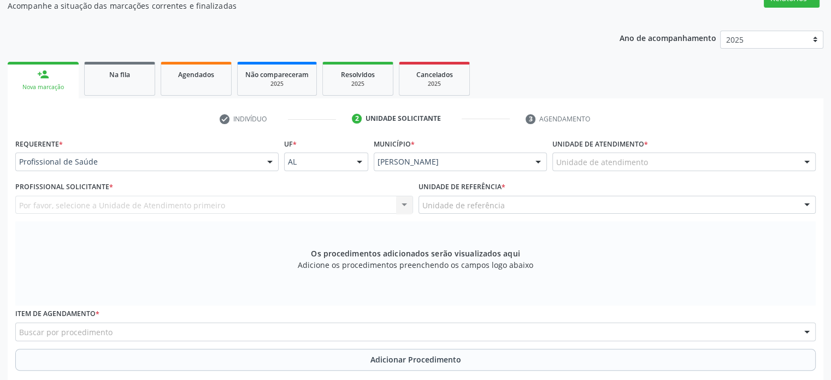
scroll to position [110, 0]
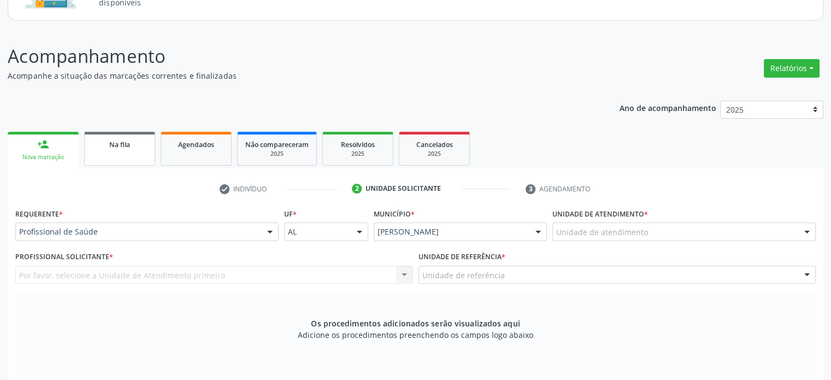
click at [108, 139] on div "Na fila" at bounding box center [119, 143] width 55 height 11
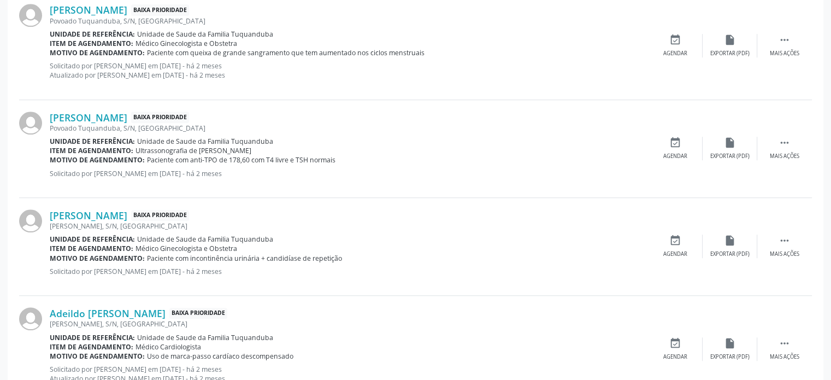
scroll to position [928, 0]
click at [779, 34] on icon "" at bounding box center [784, 39] width 12 height 12
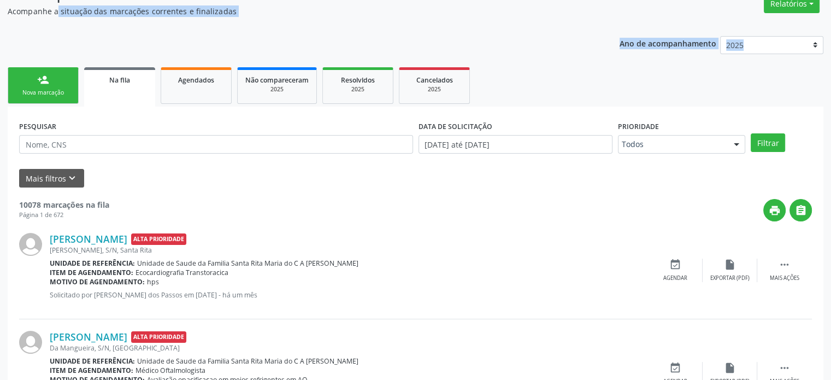
scroll to position [0, 0]
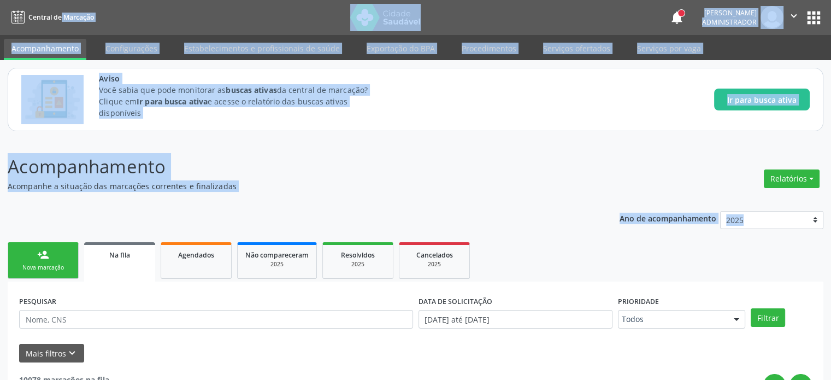
drag, startPoint x: 0, startPoint y: 84, endPoint x: 47, endPoint y: -31, distance: 124.4
click at [47, 0] on html "Central de Marcação notifications Gabriel Henrique Marques de Souza Administrad…" at bounding box center [415, 190] width 831 height 380
